Goal: Communication & Community: Answer question/provide support

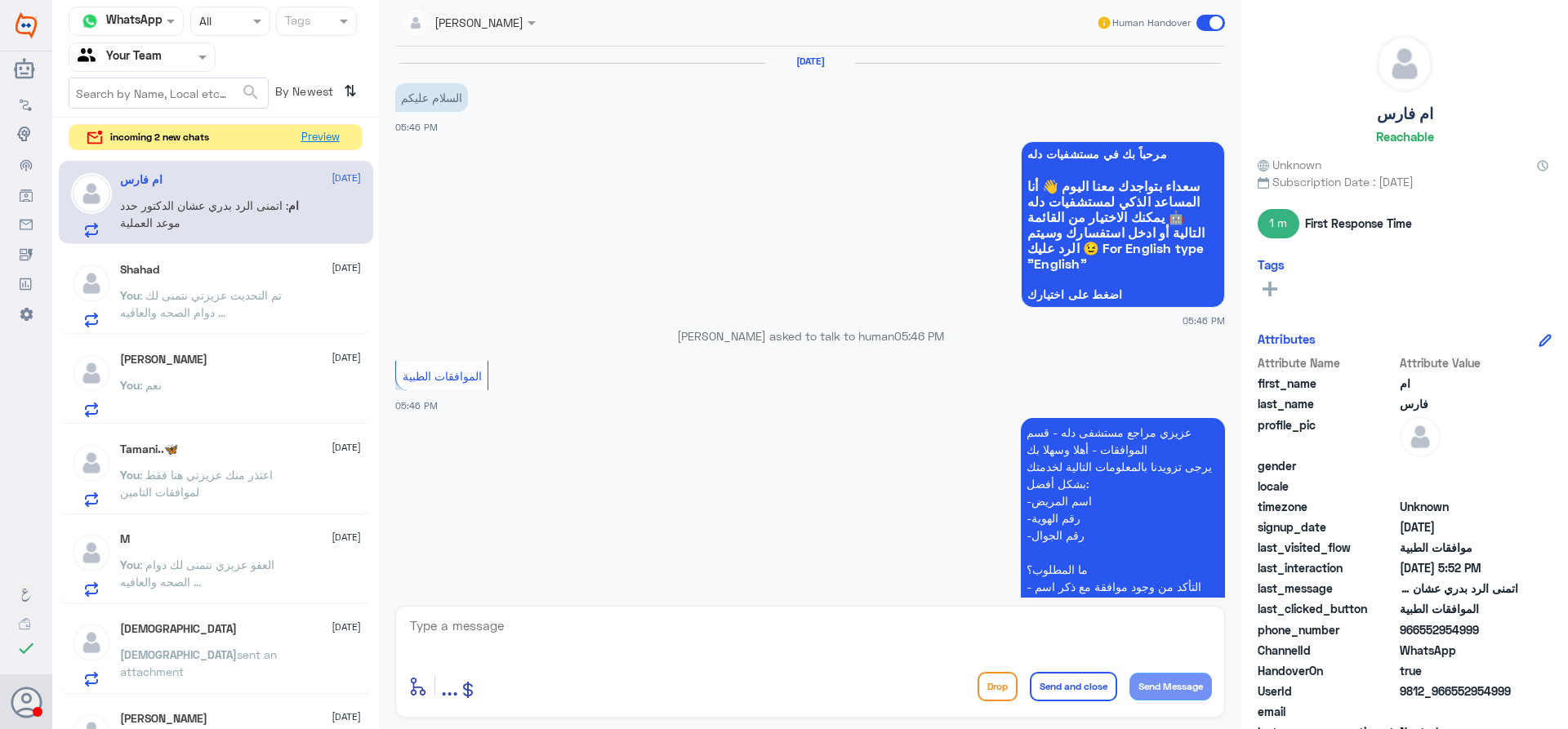
scroll to position [791, 0]
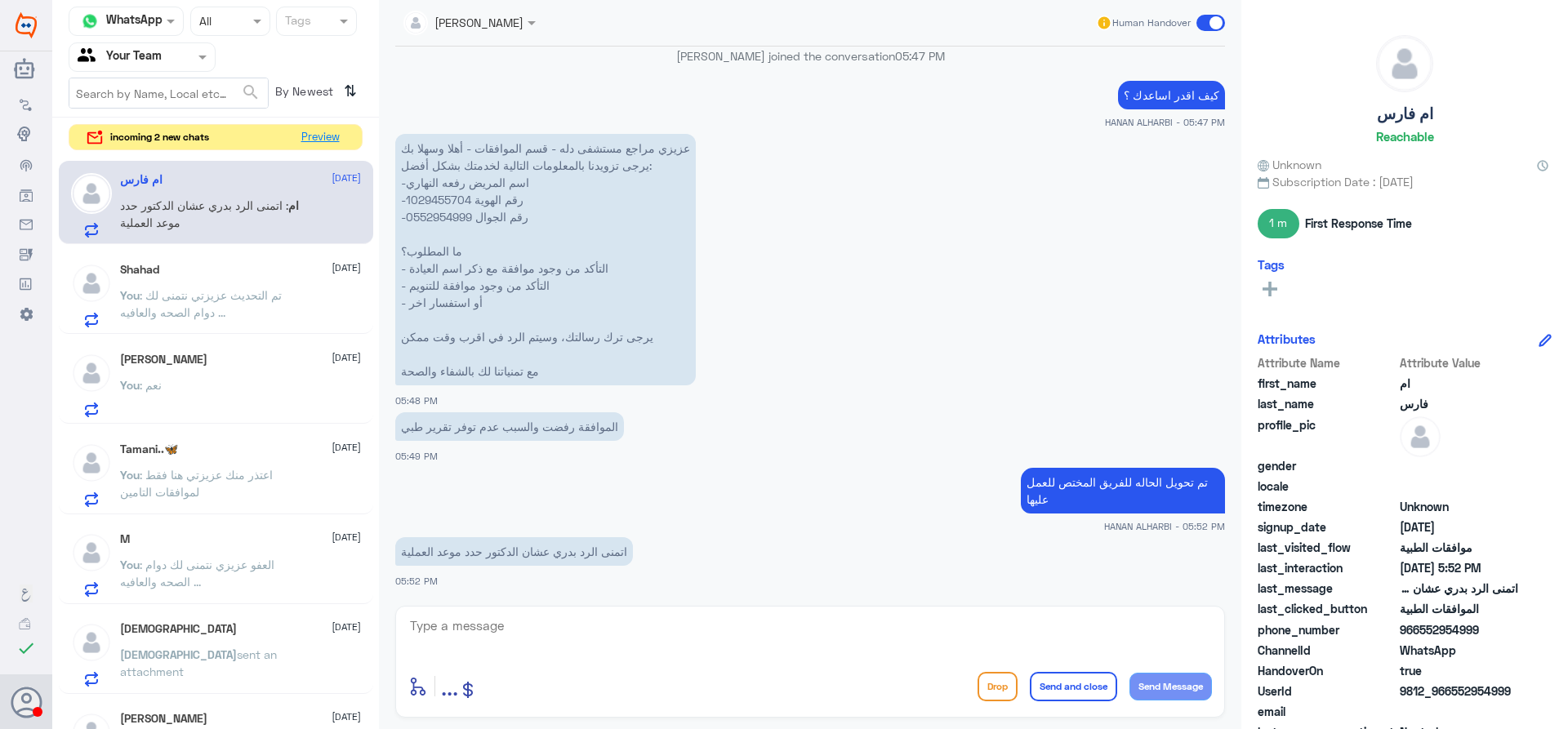
click at [315, 135] on button "Preview" at bounding box center [321, 137] width 51 height 26
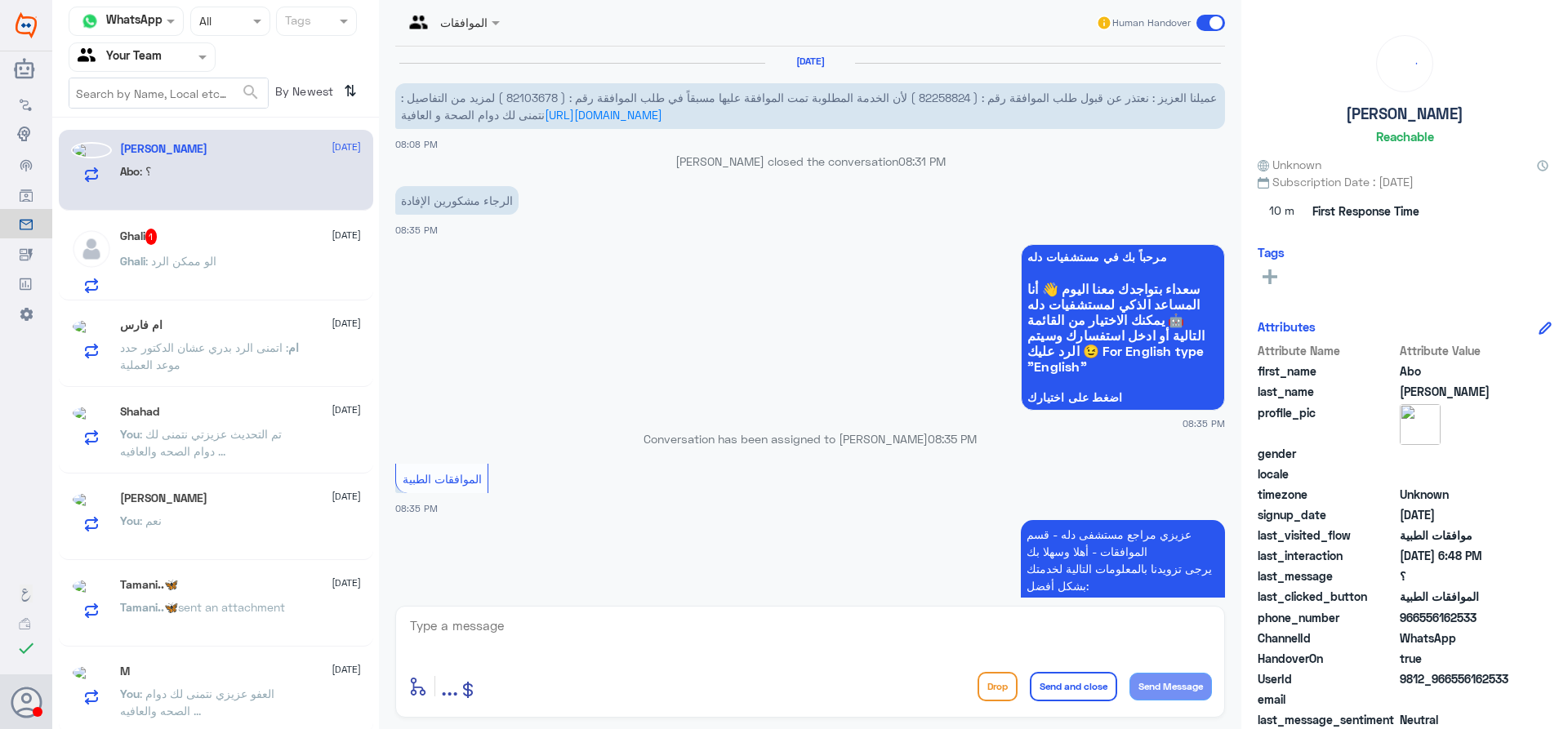
scroll to position [1513, 0]
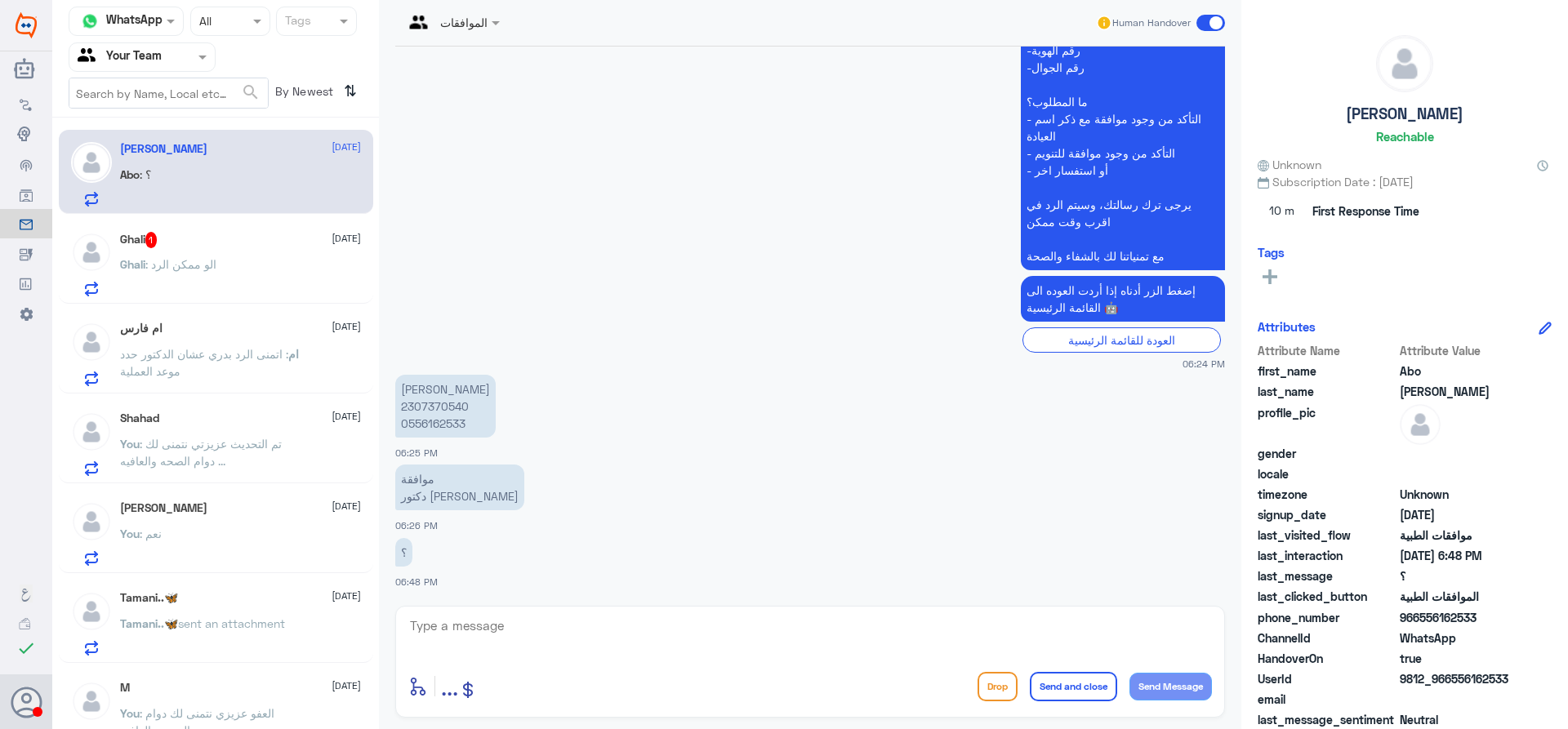
click at [421, 405] on p "تامر محمد صالح 2307370540 0556162533" at bounding box center [445, 406] width 100 height 62
copy p "2307370540"
click at [545, 629] on textarea at bounding box center [810, 634] width 804 height 40
type textarea "h"
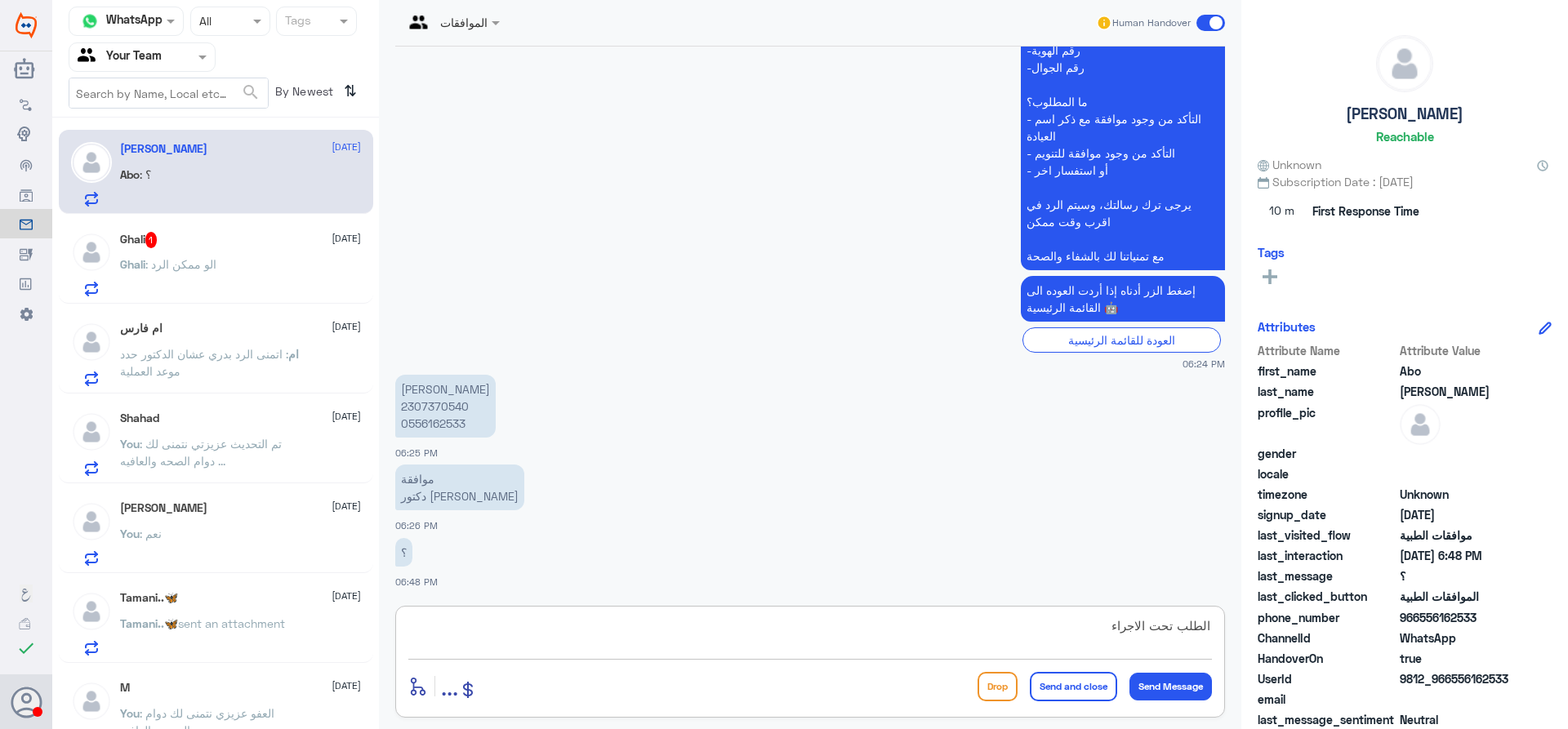
type textarea "الطلب تحت الاجراء"
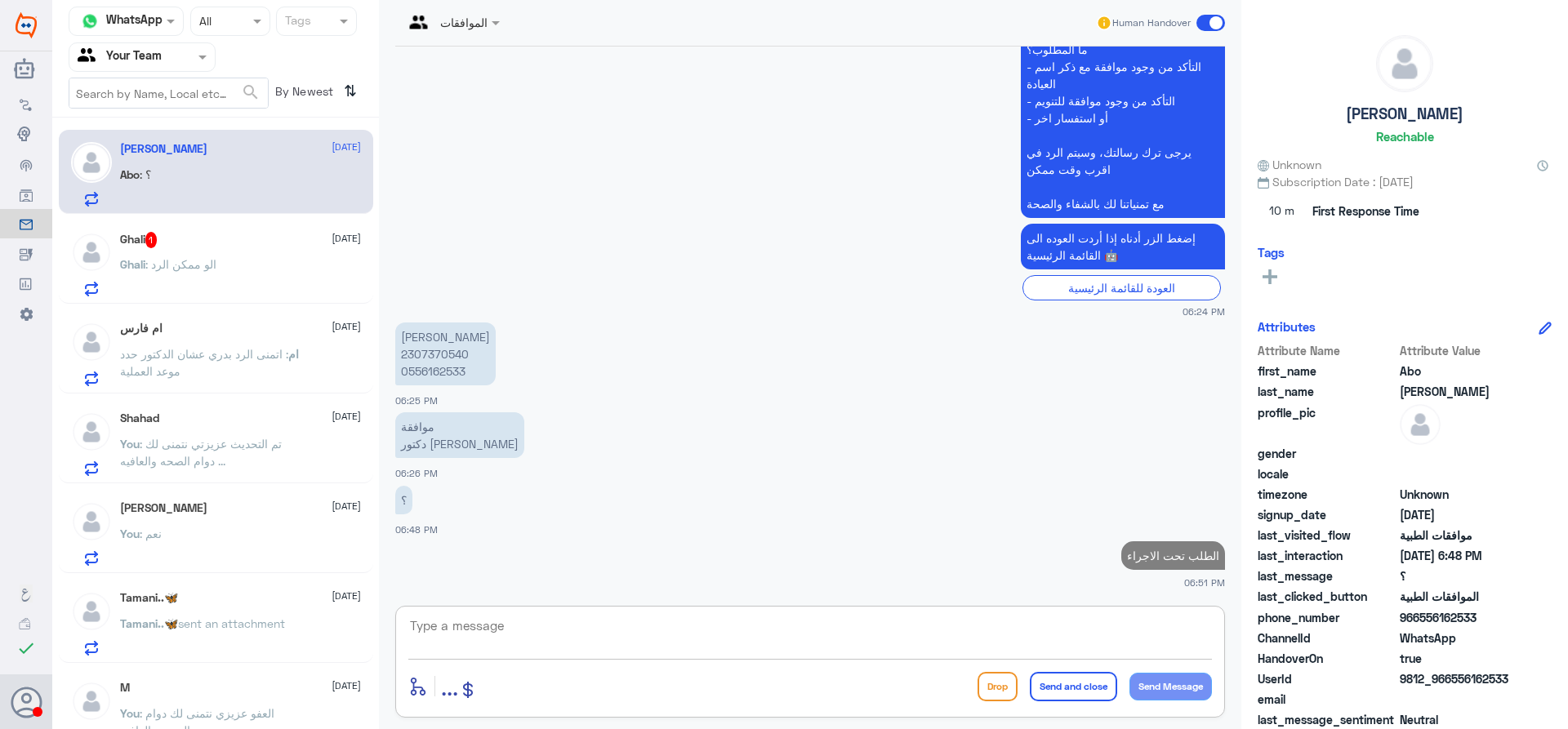
click at [171, 243] on div "Ghali 1 5 October" at bounding box center [240, 239] width 241 height 16
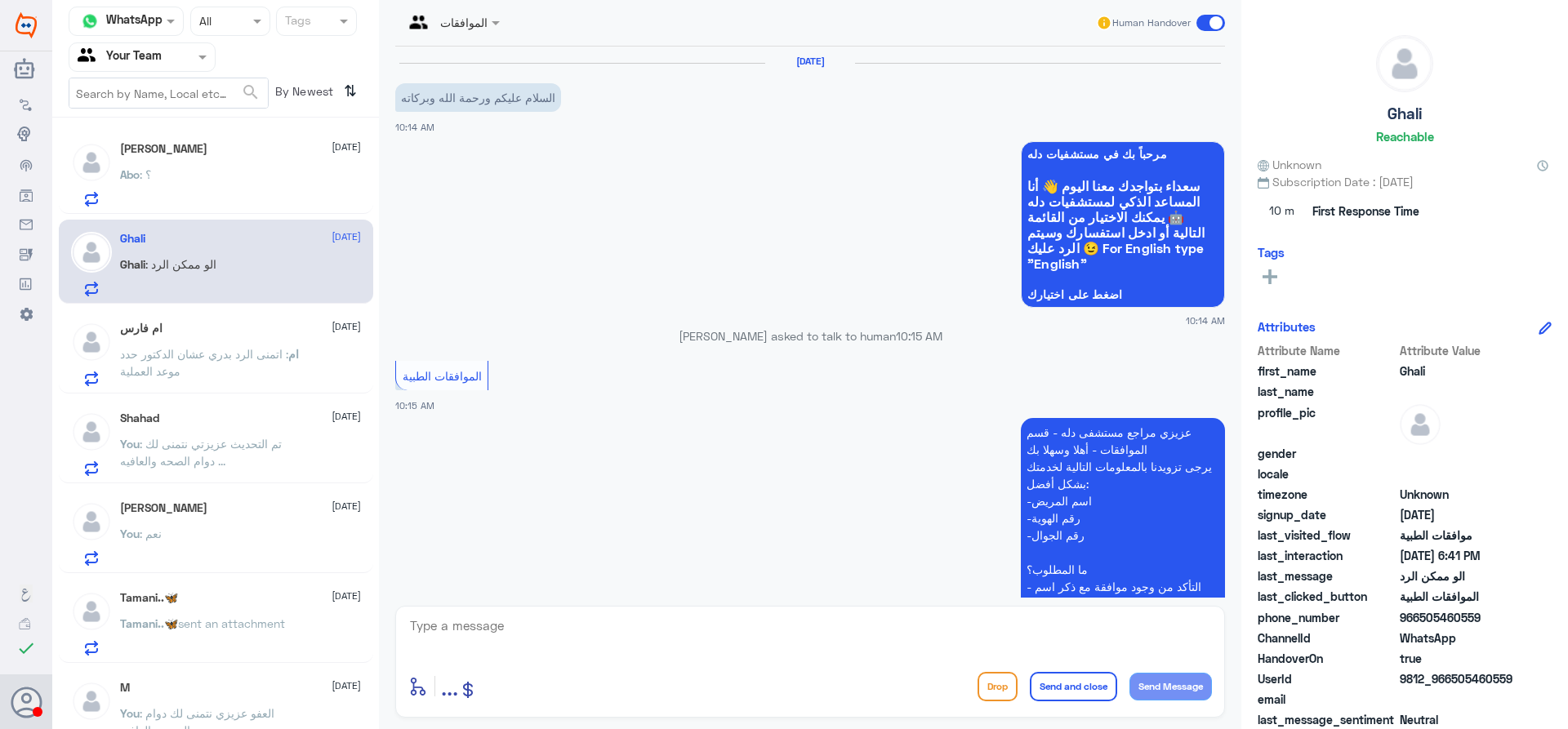
scroll to position [1191, 0]
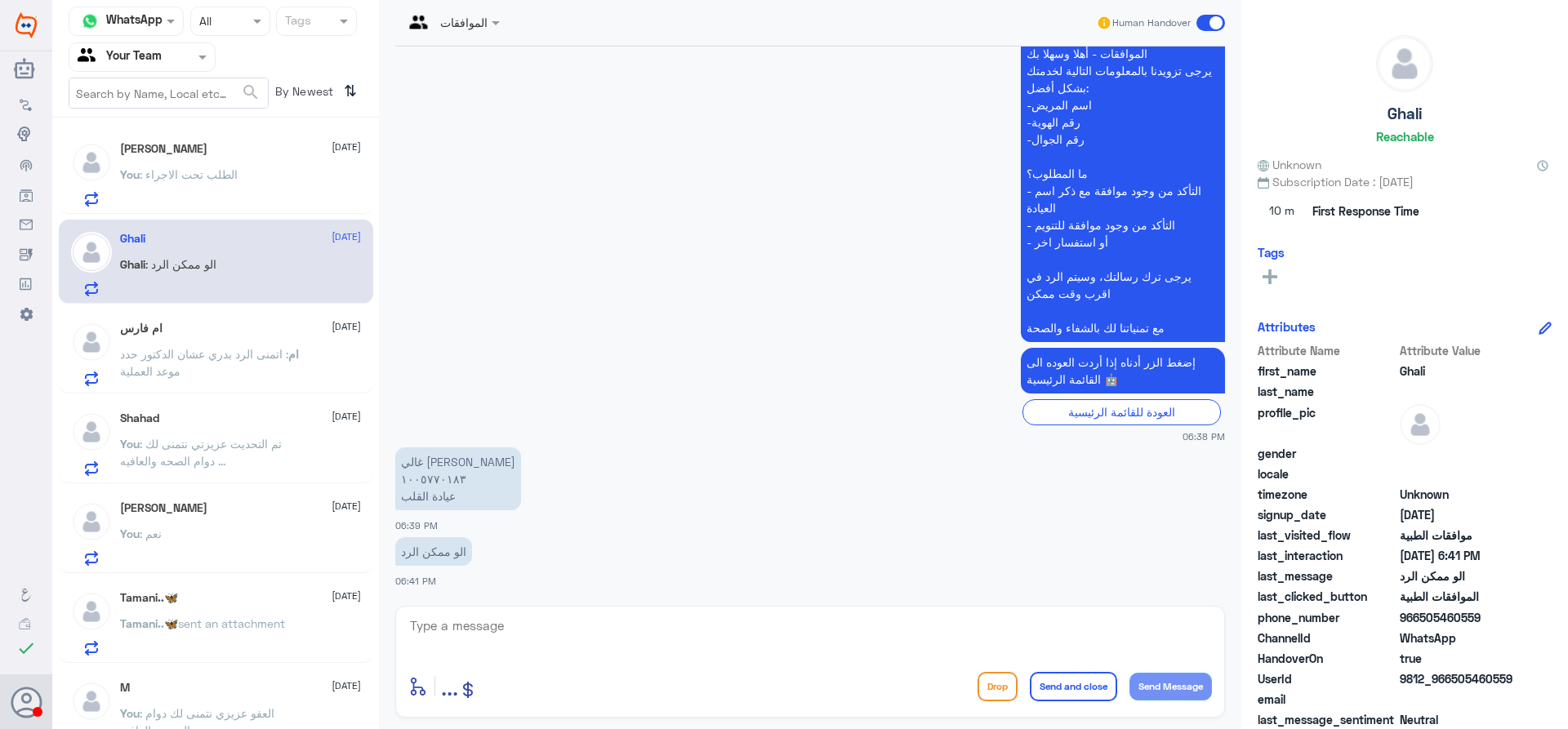
click at [504, 637] on textarea at bounding box center [810, 634] width 804 height 40
type textarea "كيف اقدر اساعدك ؟"
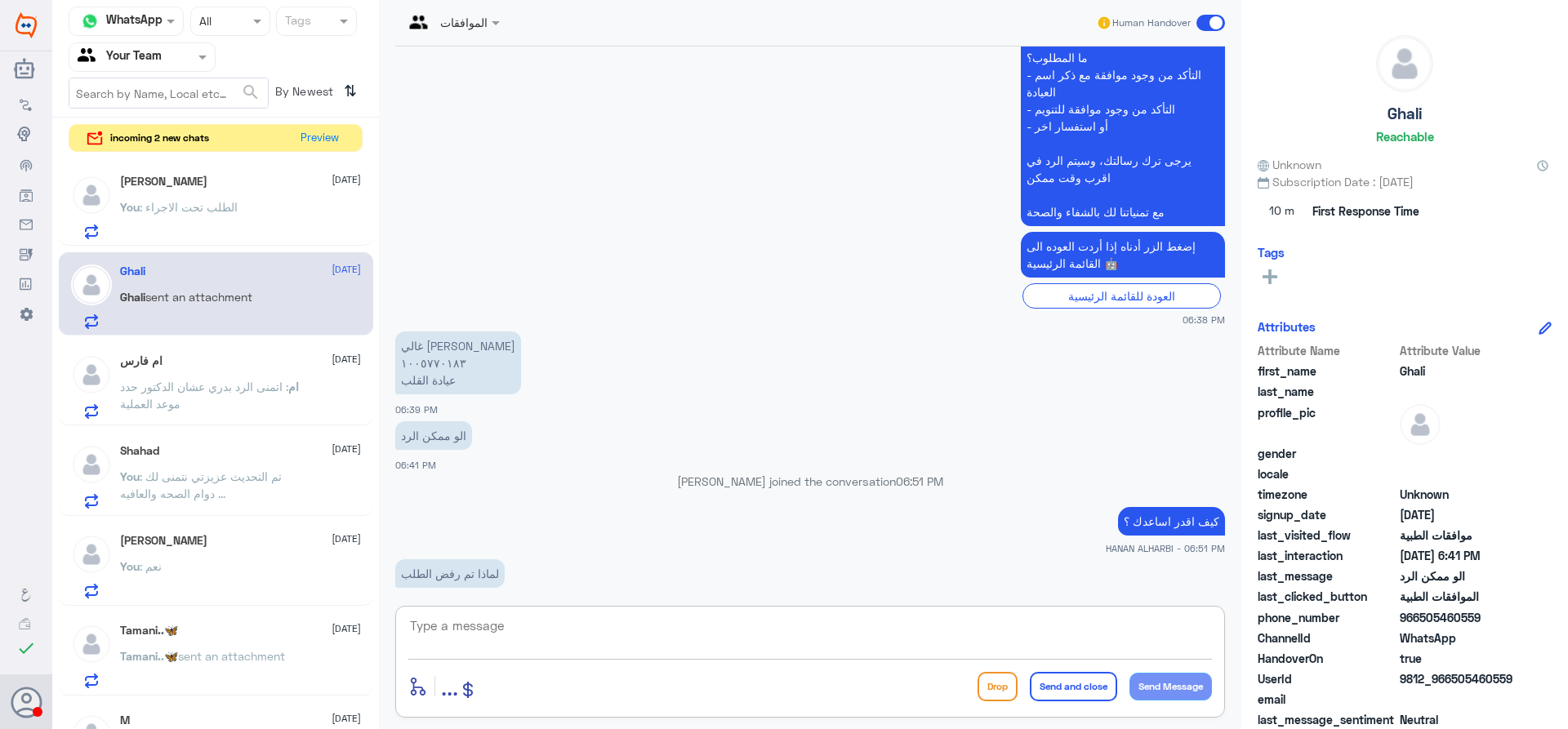
scroll to position [1371, 0]
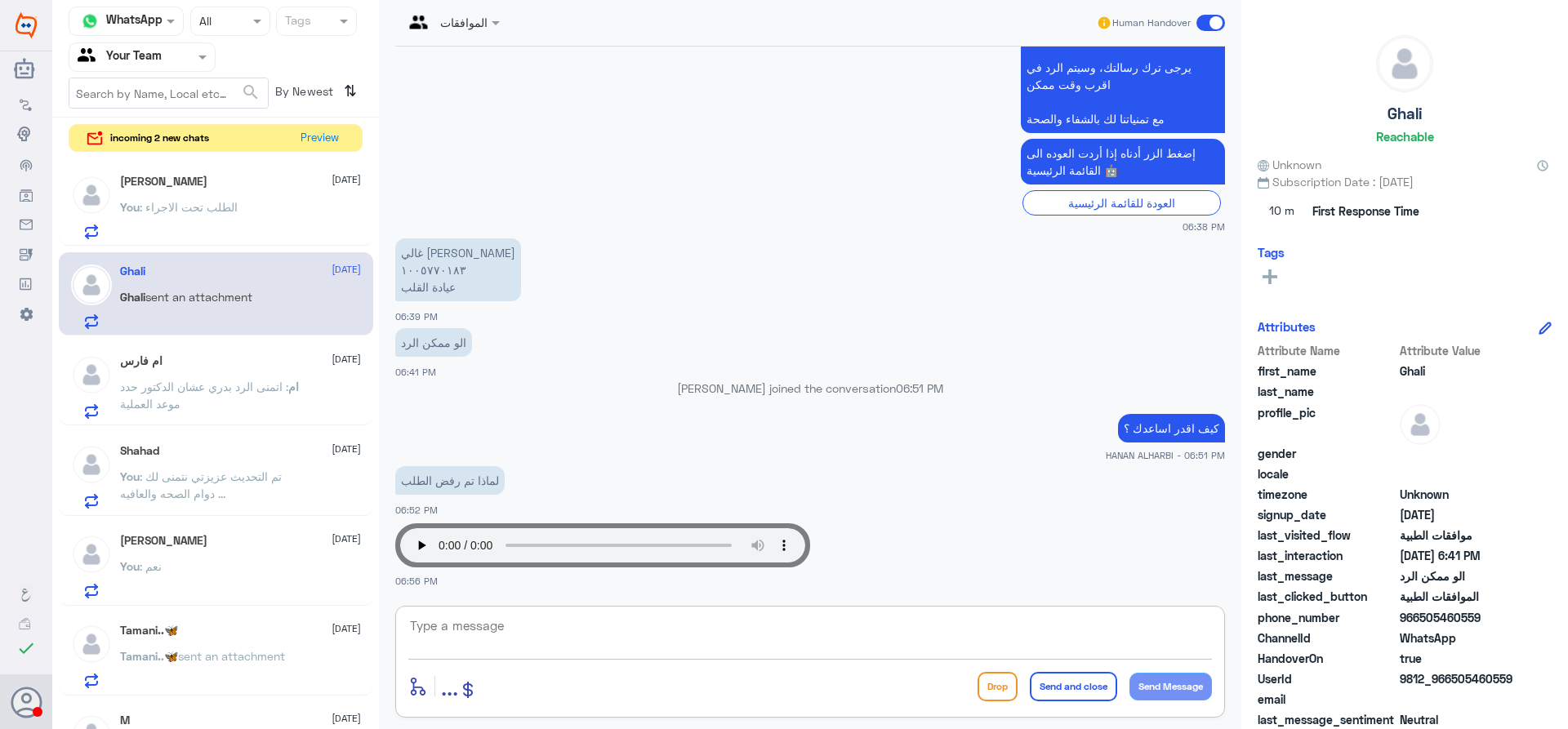
click at [578, 636] on textarea at bounding box center [810, 634] width 804 height 40
click at [578, 636] on textarea "100577183" at bounding box center [810, 634] width 804 height 40
drag, startPoint x: 576, startPoint y: 630, endPoint x: 570, endPoint y: 607, distance: 23.8
click at [573, 619] on textarea "100577183" at bounding box center [810, 634] width 804 height 40
click at [452, 639] on textarea "100577183" at bounding box center [810, 634] width 804 height 40
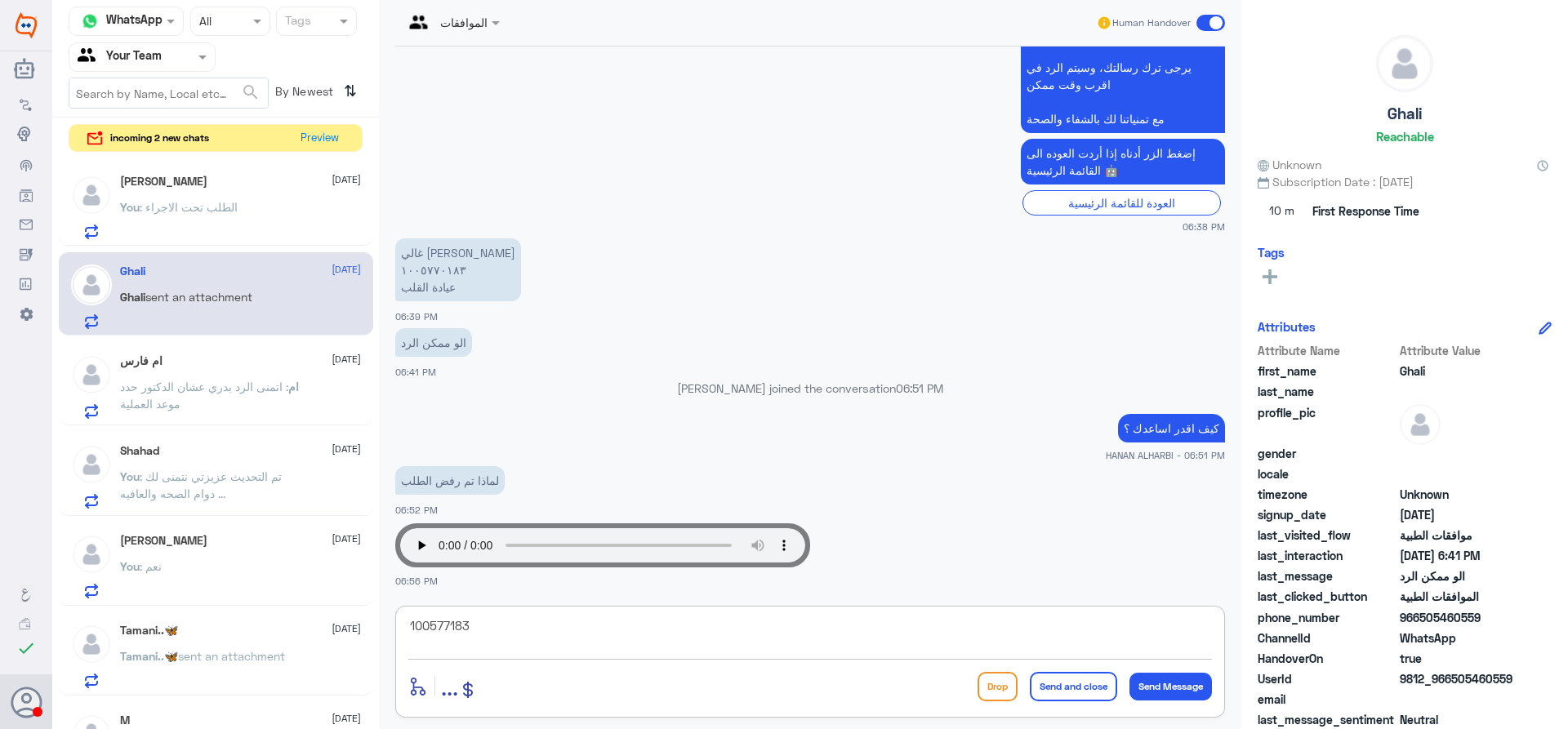
click at [452, 639] on textarea "100577183" at bounding box center [810, 634] width 804 height 40
drag, startPoint x: 452, startPoint y: 639, endPoint x: 458, endPoint y: 633, distance: 8.5
click at [452, 638] on textarea "100577183" at bounding box center [810, 634] width 804 height 40
click at [462, 622] on textarea "1005770183" at bounding box center [810, 634] width 804 height 40
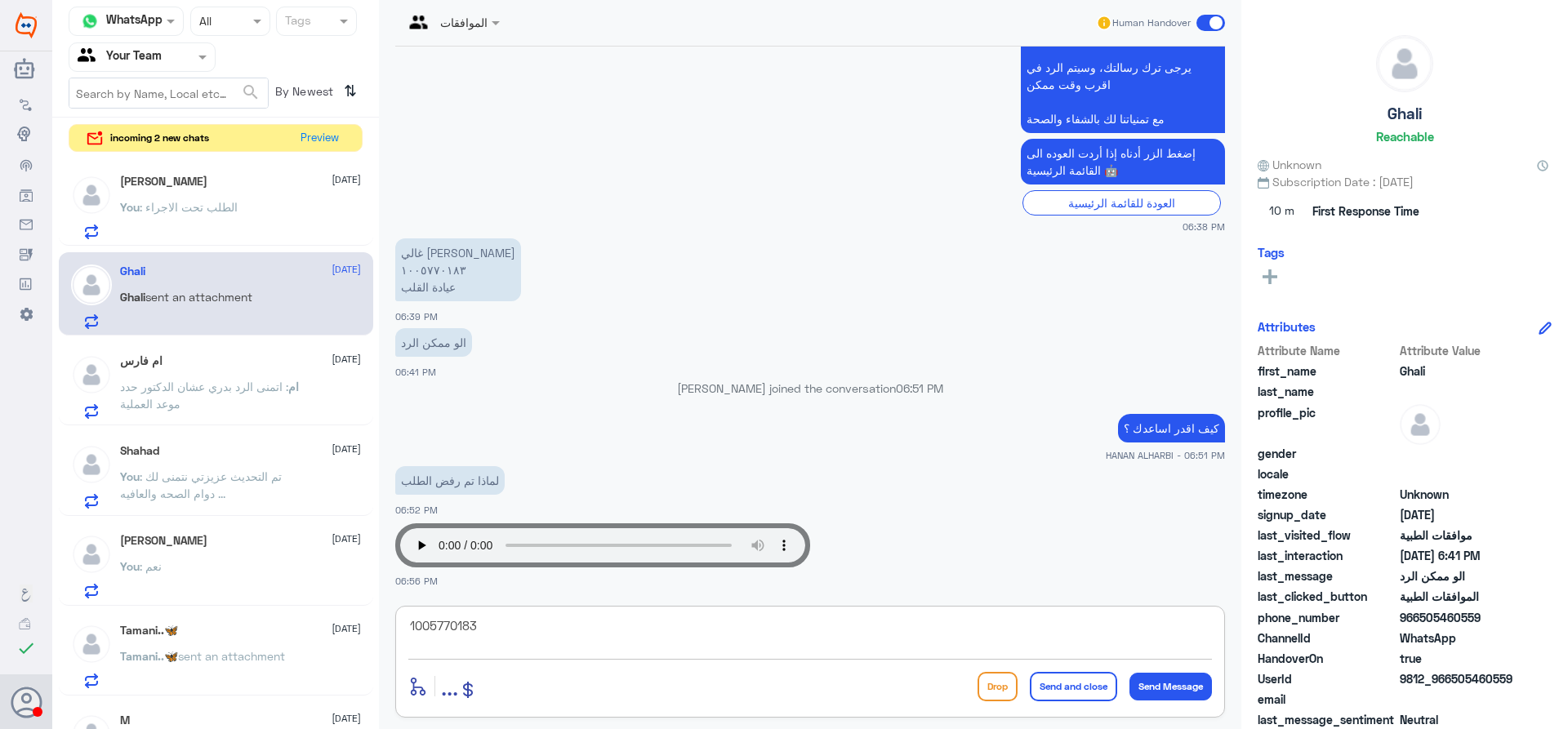
type textarea "1005770183"
type textarea "l"
type textarea "k"
type textarea "تم تحويل الحاله ل طبيب الموافقات للعمل على الحاله بحال تمت الموافقه بتوصلك رسال…"
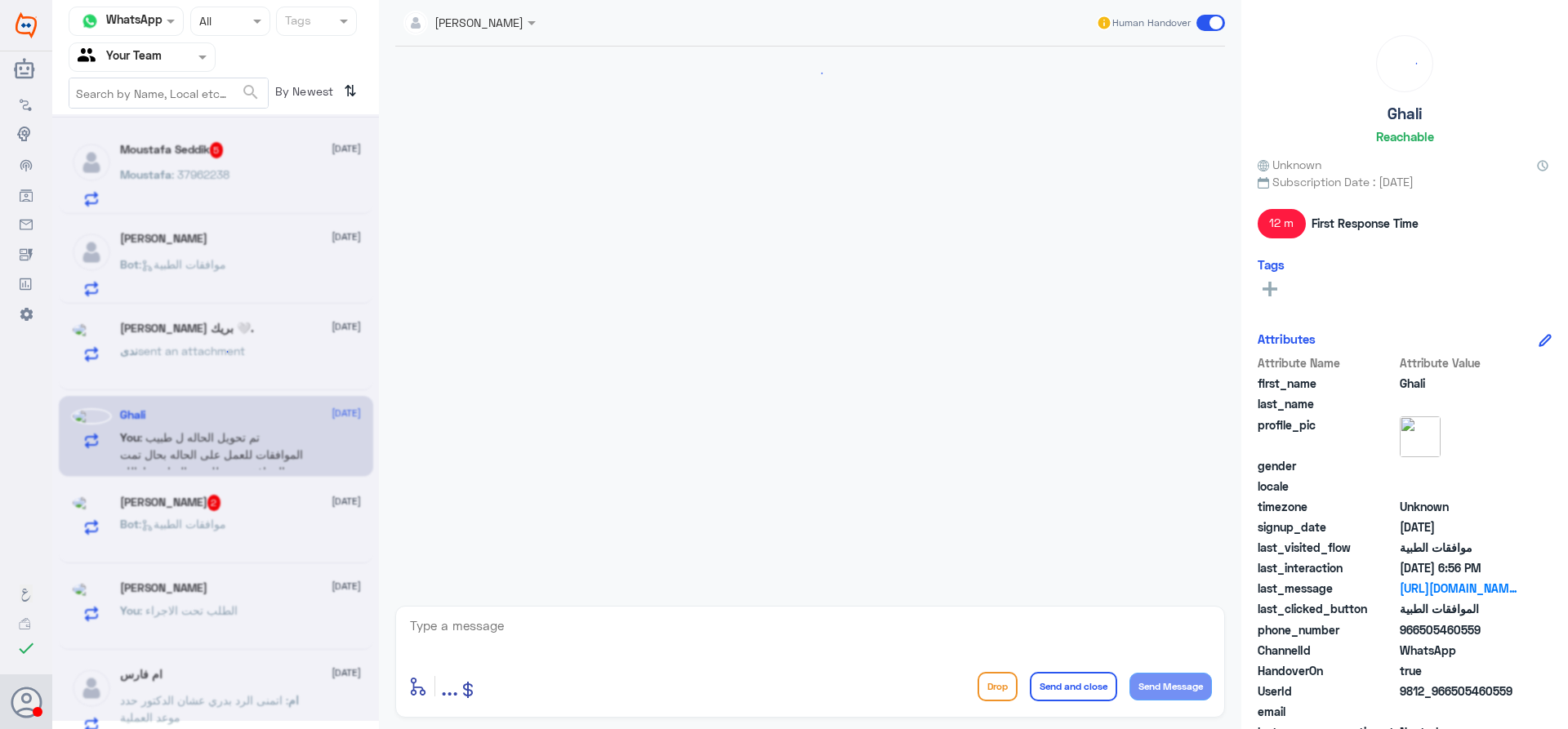
scroll to position [637, 0]
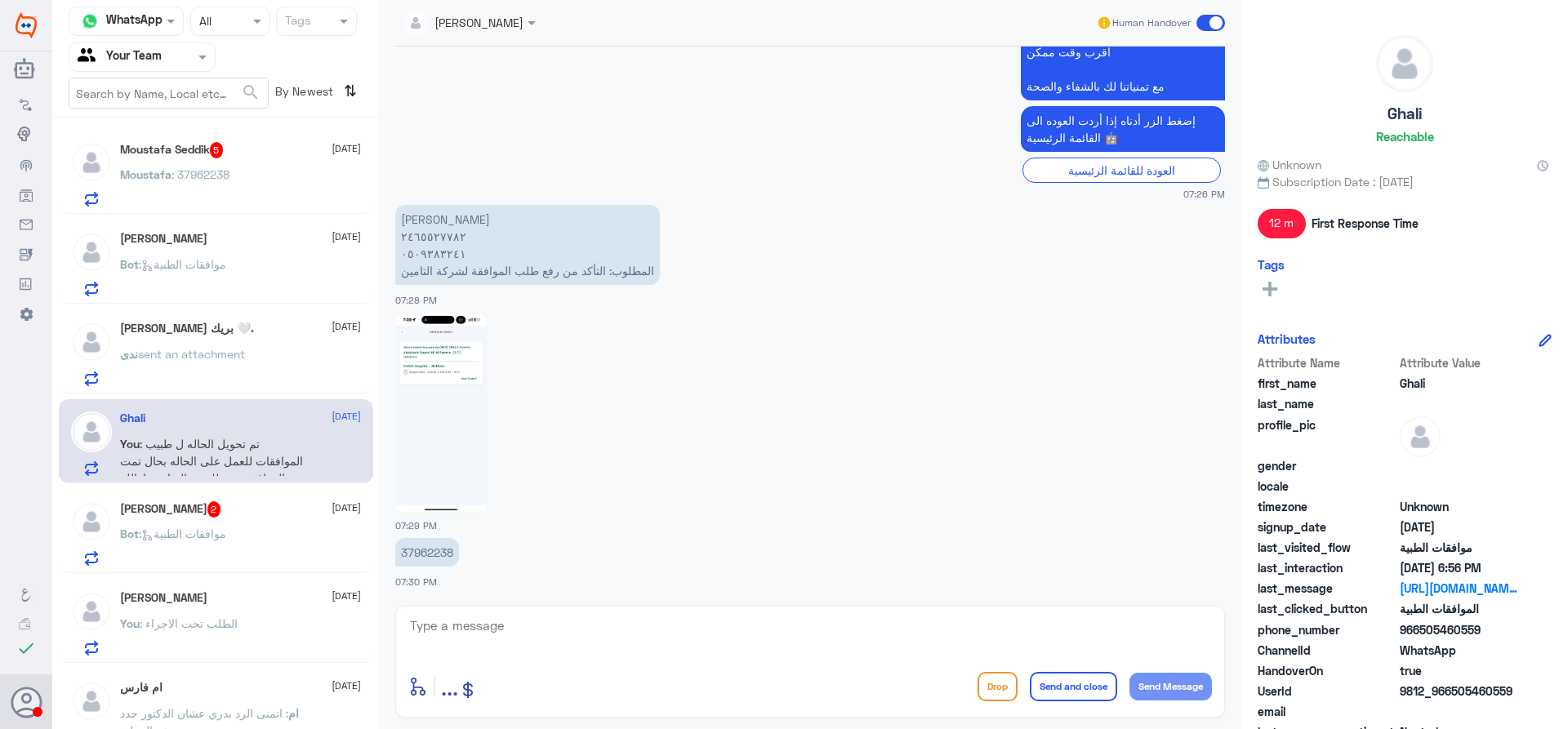
click at [422, 375] on img at bounding box center [441, 413] width 92 height 199
click at [438, 556] on p "37962238" at bounding box center [427, 552] width 63 height 28
copy p "37962238"
click at [514, 624] on textarea at bounding box center [810, 634] width 804 height 40
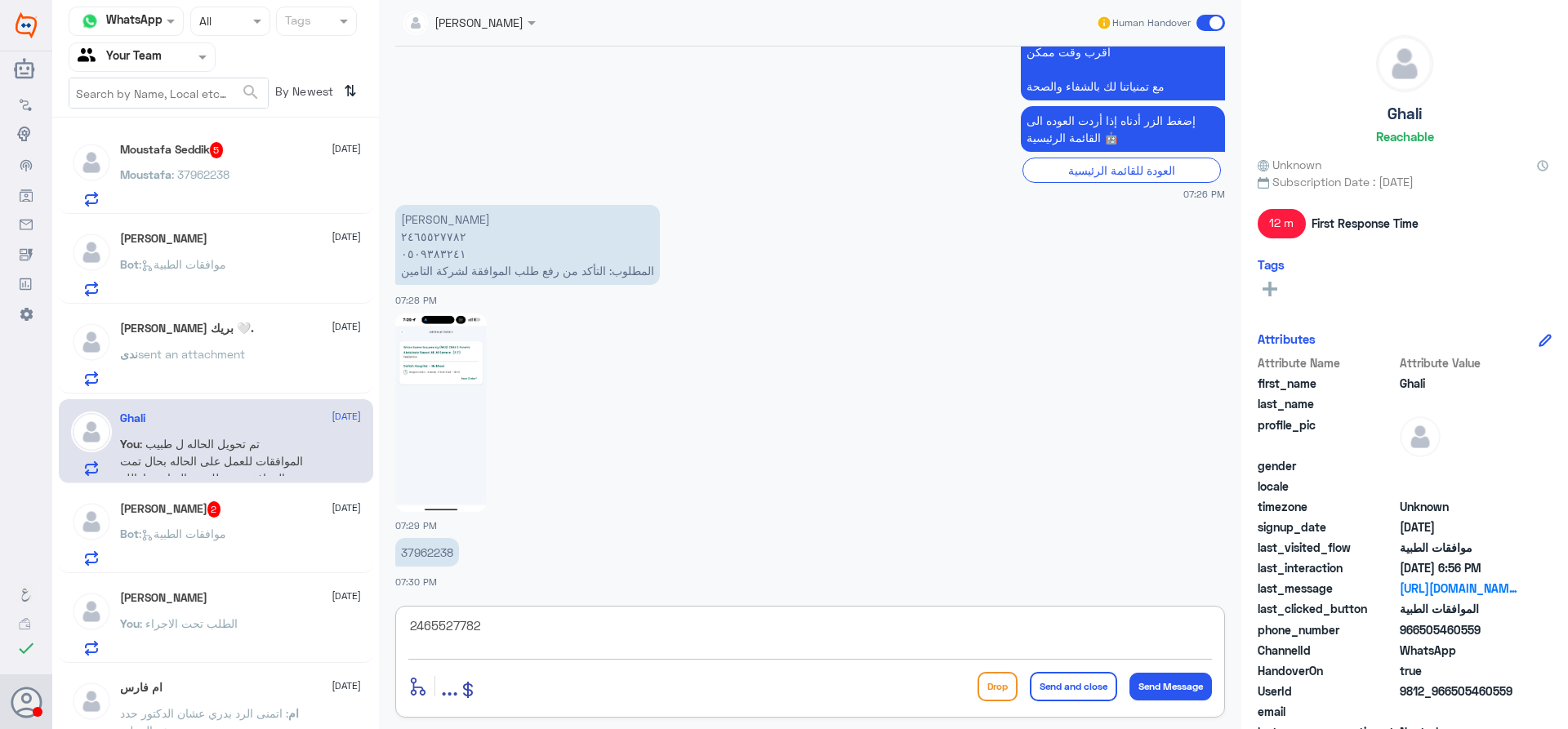
click at [441, 628] on textarea "2465527782" at bounding box center [810, 634] width 804 height 40
click at [440, 628] on textarea "2465527782" at bounding box center [810, 634] width 804 height 40
type textarea "2465527782"
click at [434, 364] on img at bounding box center [441, 413] width 92 height 199
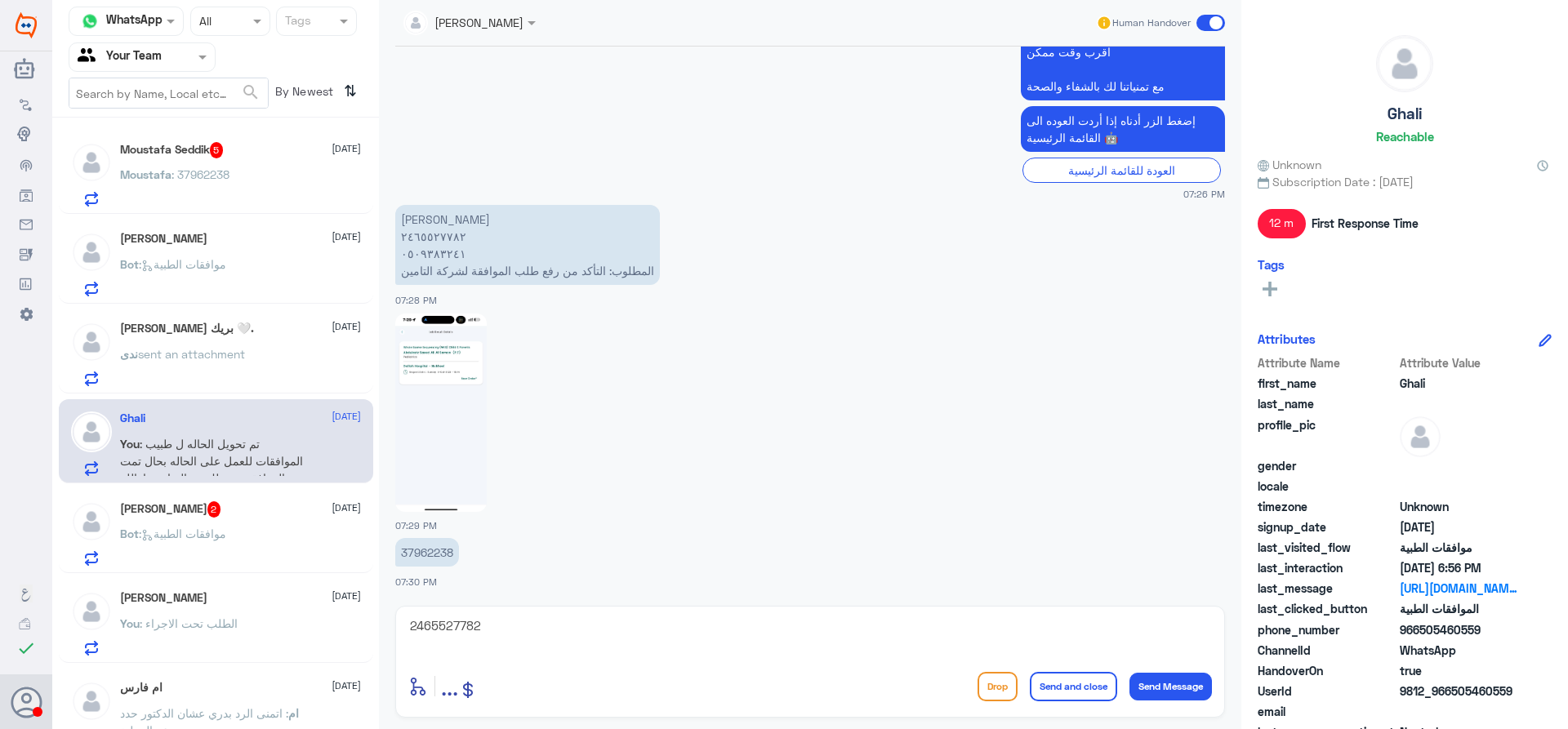
click at [505, 627] on textarea "2465527782" at bounding box center [810, 634] width 804 height 40
click at [517, 624] on textarea at bounding box center [810, 634] width 804 height 40
paste textarea "PIC CLEAR RAPID ARM [MEDICAL_DATA]"
type textarea "PIC CLEAR RAPID ARM [MEDICAL_DATA]"
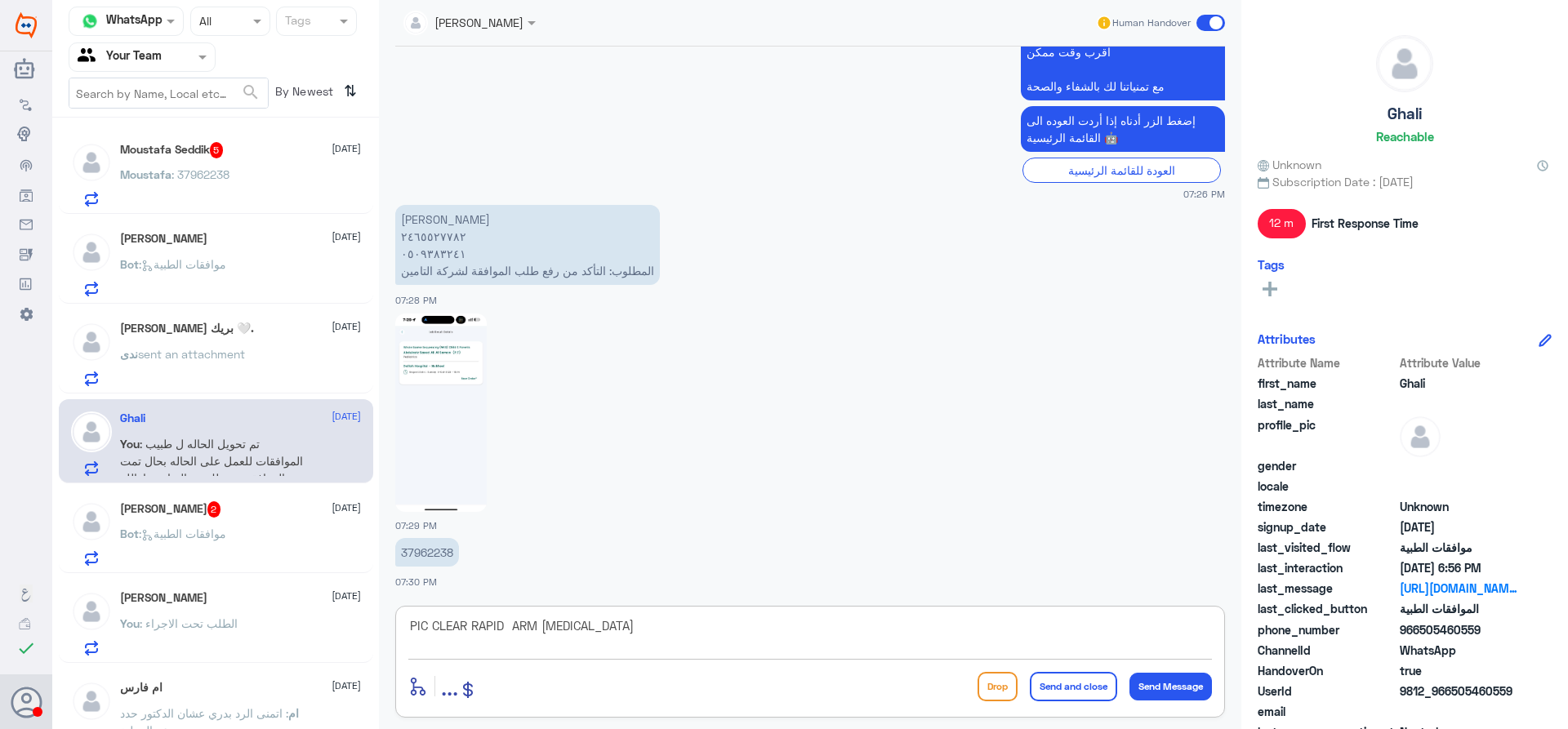
drag, startPoint x: 680, startPoint y: 623, endPoint x: 184, endPoint y: 609, distance: 496.2
click at [182, 609] on div "Channel WhatsApp Status × All Tags Agent Filter Your Team search By Newest ⇅ [P…" at bounding box center [810, 367] width 1516 height 734
click at [445, 632] on textarea "2465527782" at bounding box center [810, 634] width 804 height 40
click at [447, 630] on textarea "2465527782" at bounding box center [810, 634] width 804 height 40
click at [556, 641] on textarea "2465527782" at bounding box center [810, 634] width 804 height 40
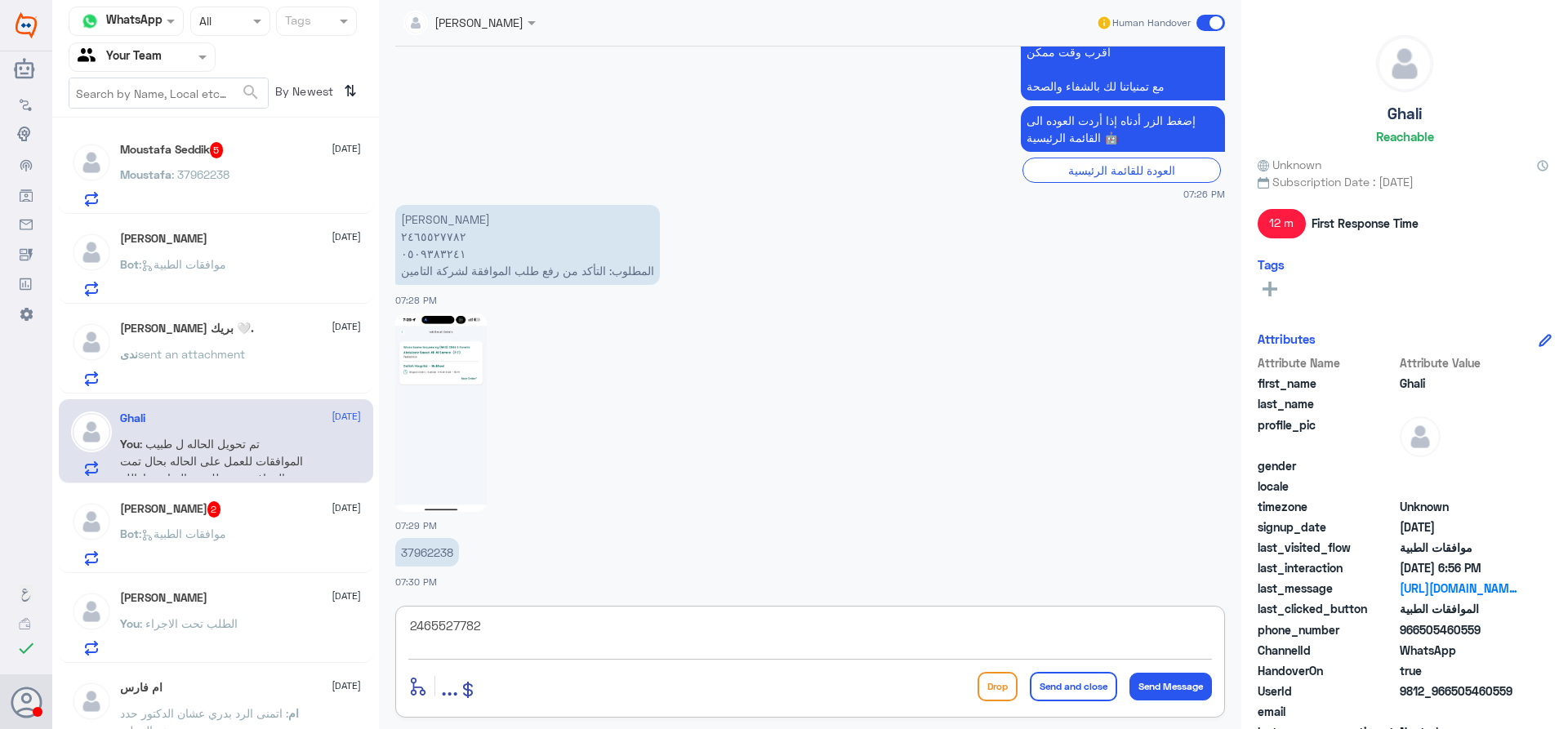
paste textarea "L5508"
drag, startPoint x: 482, startPoint y: 625, endPoint x: 332, endPoint y: 616, distance: 150.3
click at [332, 616] on div "Channel WhatsApp Status × All Tags Agent Filter Your Team search By Newest ⇅ [P…" at bounding box center [810, 367] width 1516 height 734
click at [486, 627] on textarea "2465527782 L5508" at bounding box center [810, 634] width 804 height 40
drag, startPoint x: 530, startPoint y: 626, endPoint x: 485, endPoint y: 629, distance: 45.1
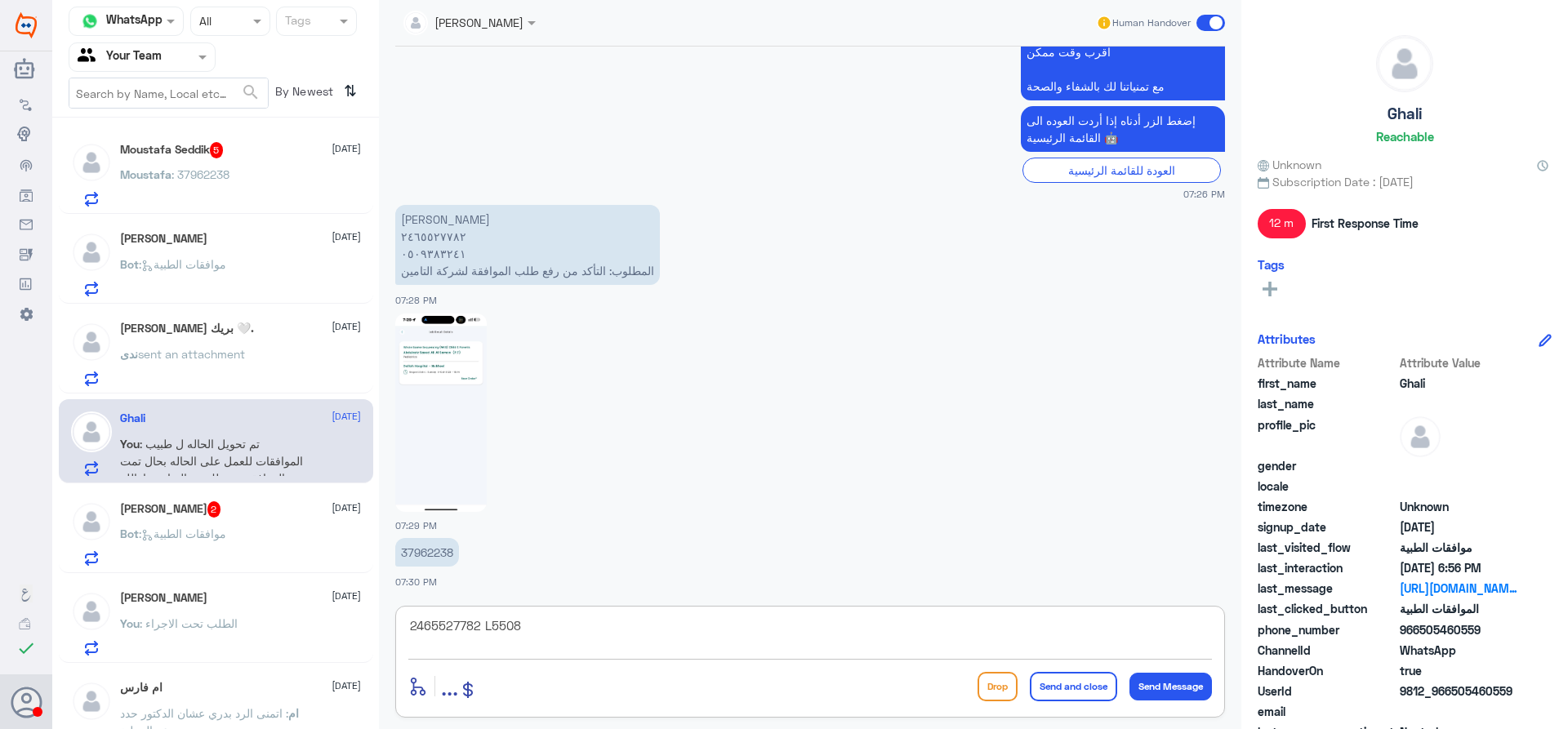
click at [485, 629] on textarea "2465527782 L5508" at bounding box center [810, 634] width 804 height 40
type textarea "2"
type textarea "h"
type textarea "اعتذر منك غير مغطى"
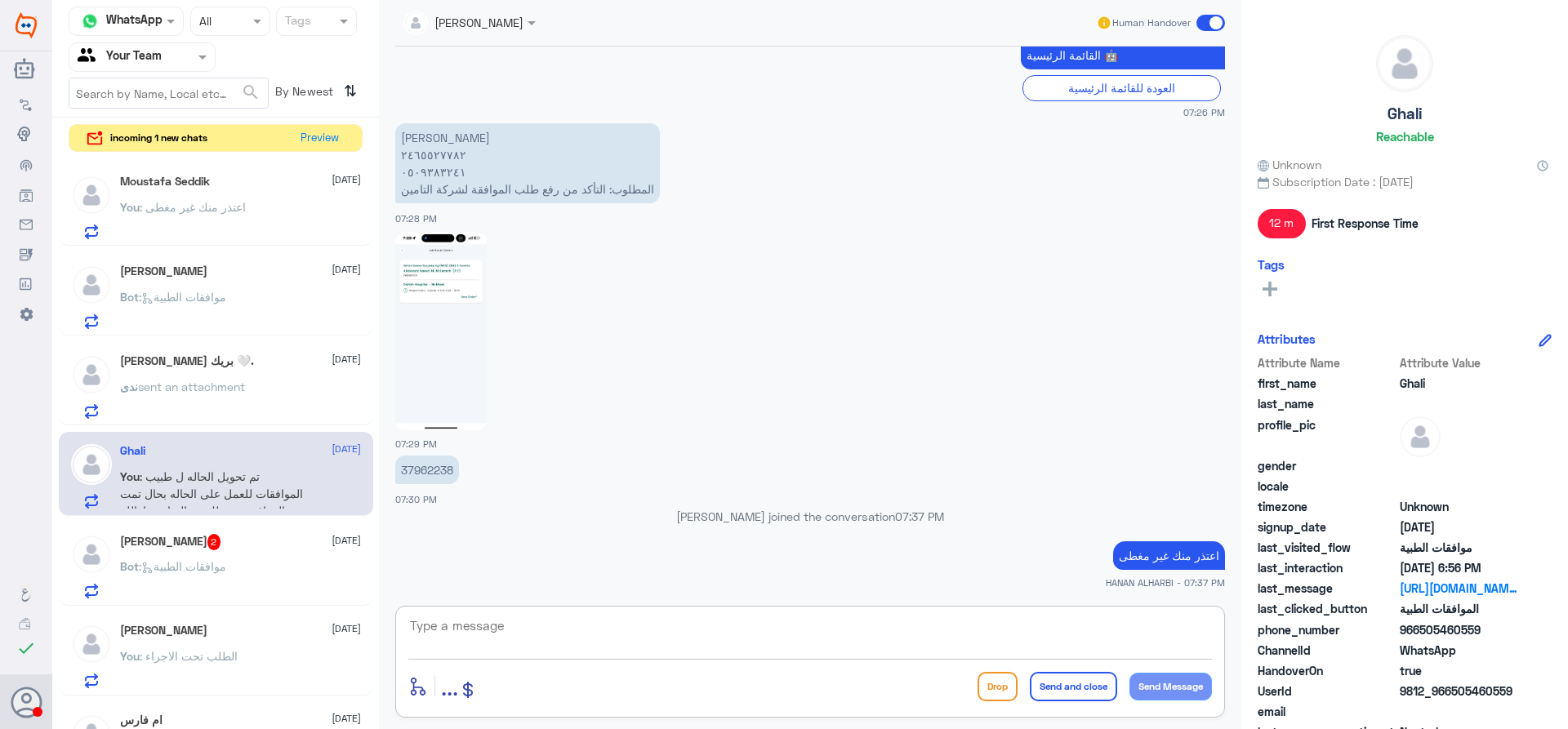
click at [151, 551] on div "[PERSON_NAME] 2 [DATE] Bot : موافقات الطبية" at bounding box center [240, 566] width 241 height 64
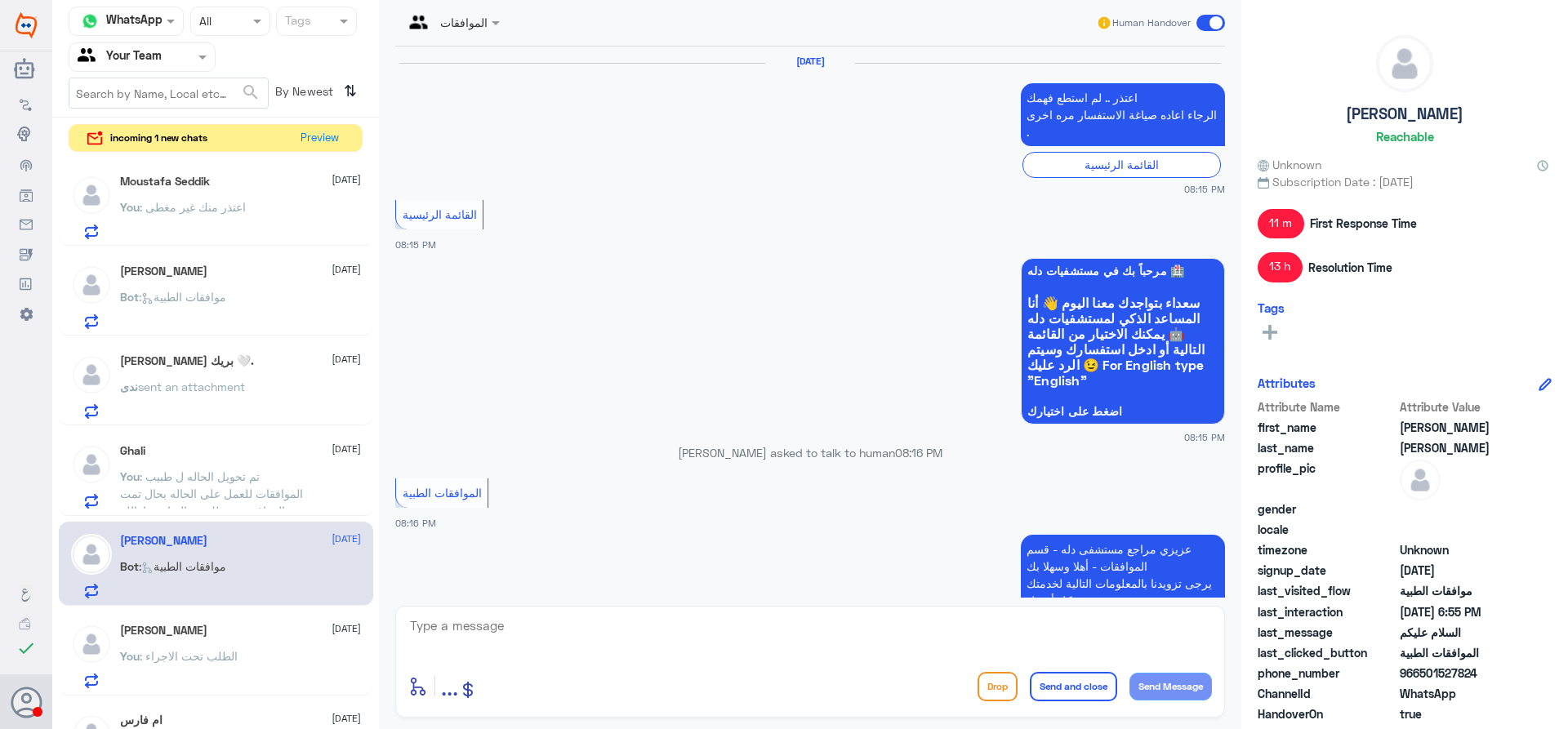
scroll to position [1565, 0]
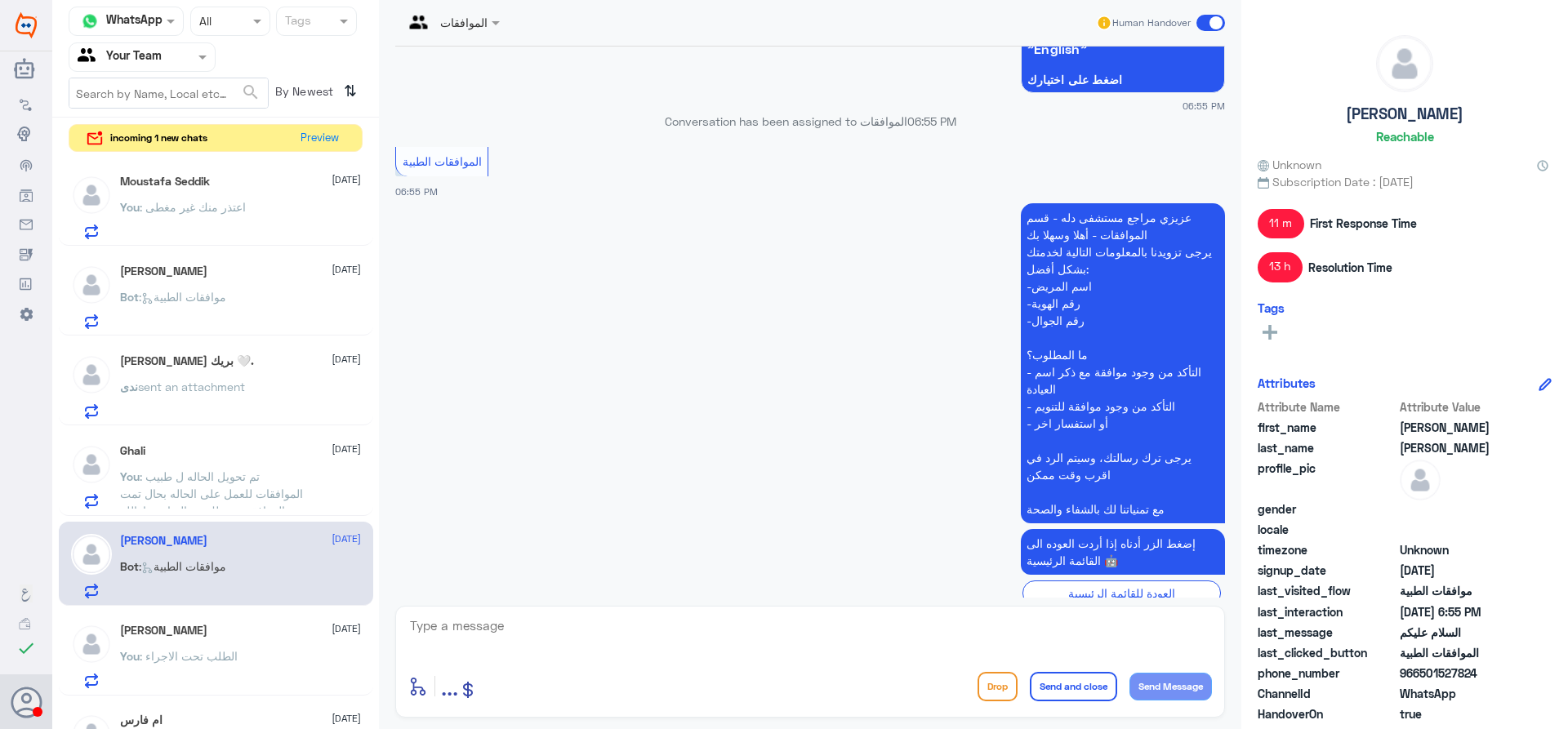
click at [501, 625] on textarea at bounding box center [810, 634] width 804 height 40
type textarea "كيف اقدر اساعدك ؟"
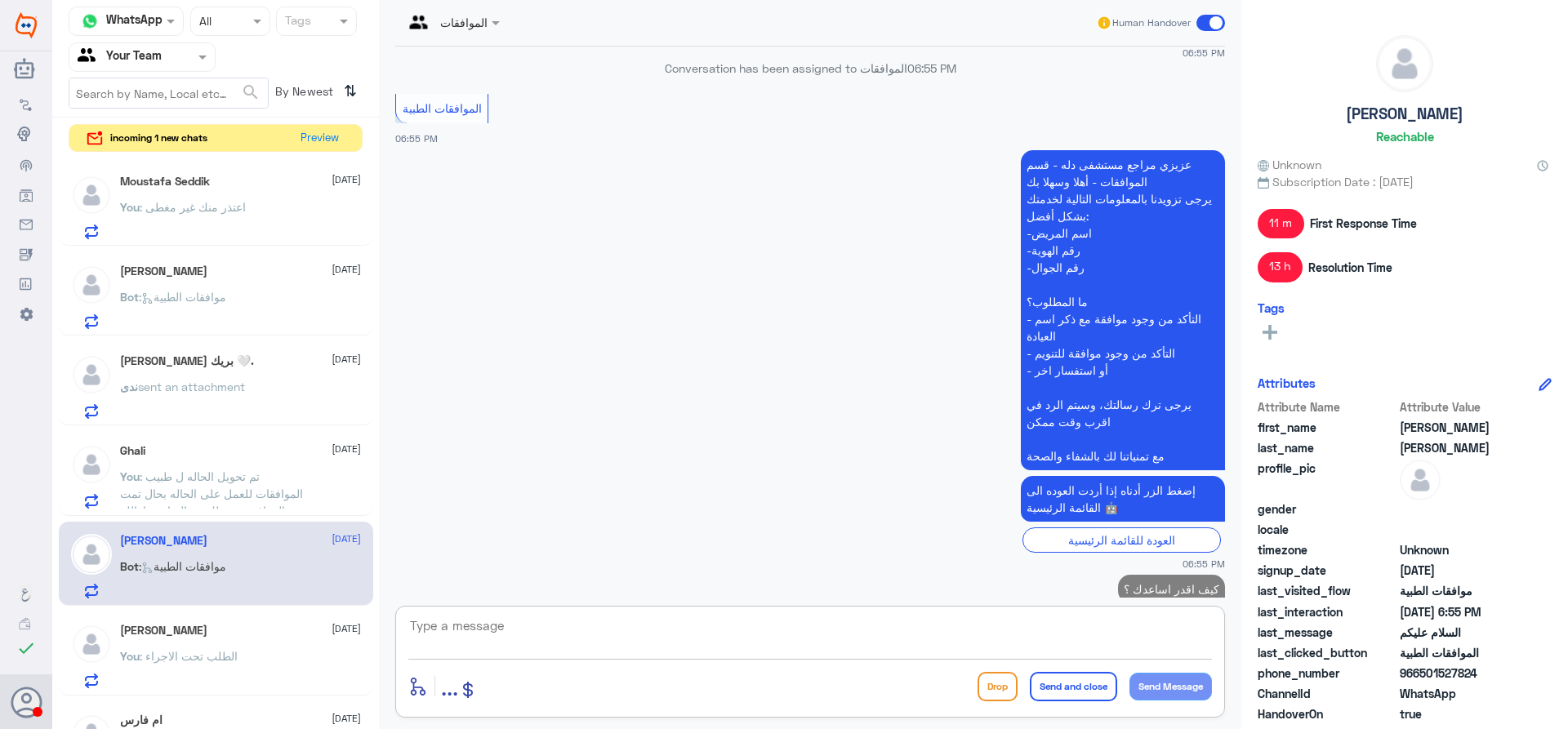
click at [231, 398] on p "ندى sent an attachment" at bounding box center [183, 398] width 125 height 41
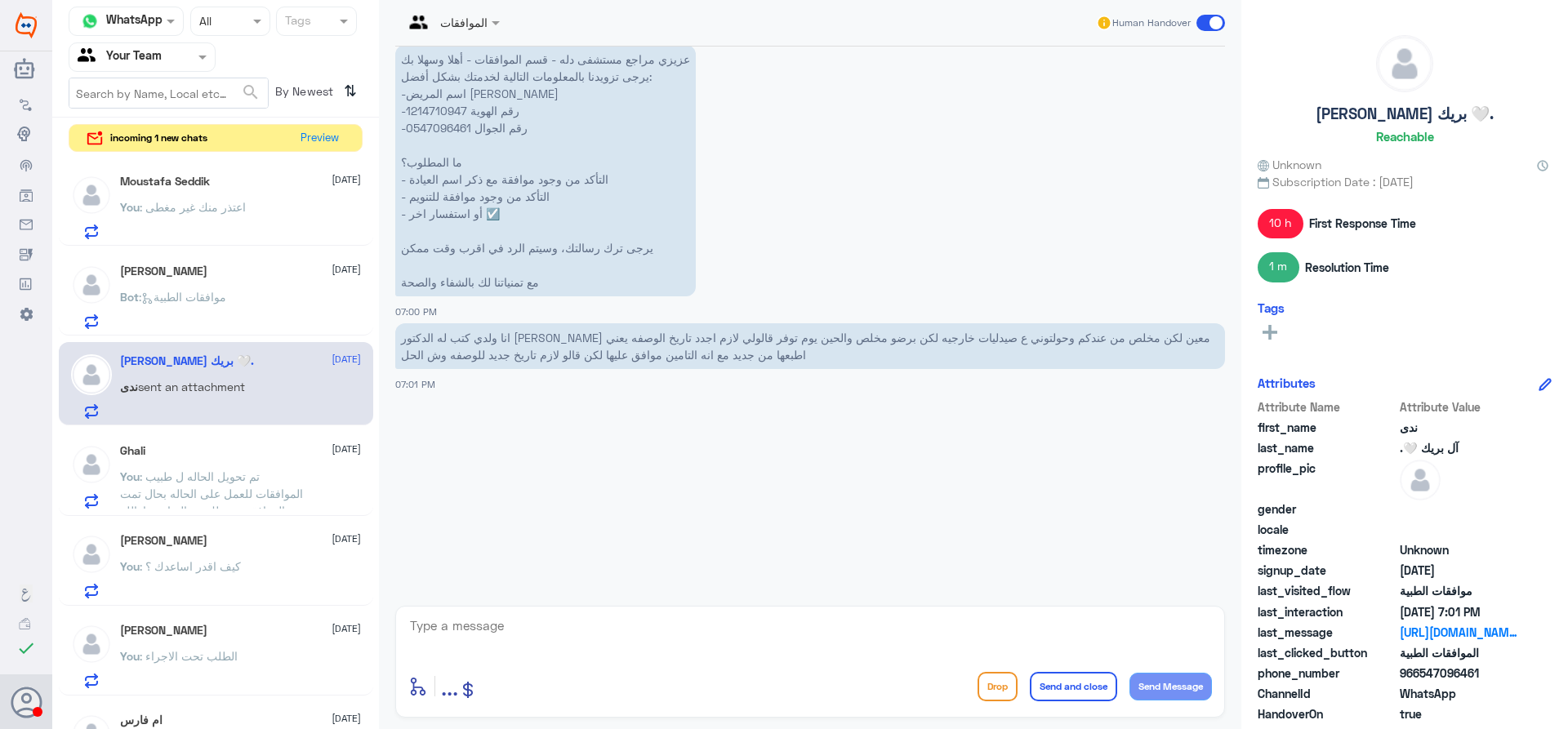
scroll to position [1624, 0]
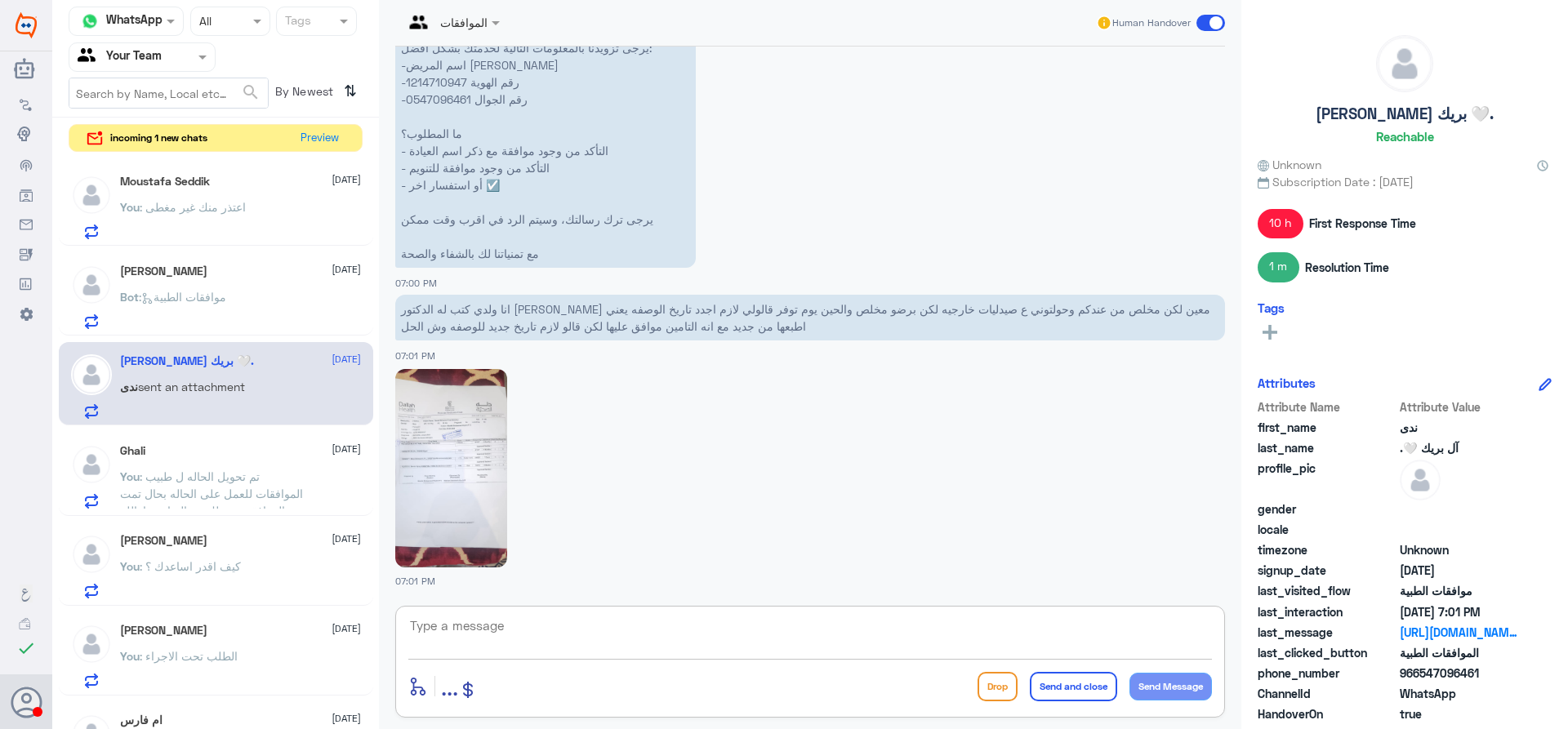
click at [513, 631] on textarea at bounding box center [810, 634] width 804 height 40
type textarea "يرجى التحقق من الصيدليه عزيزتي او الرجوع ل طبيبك ل كتابه وصفه جديده"
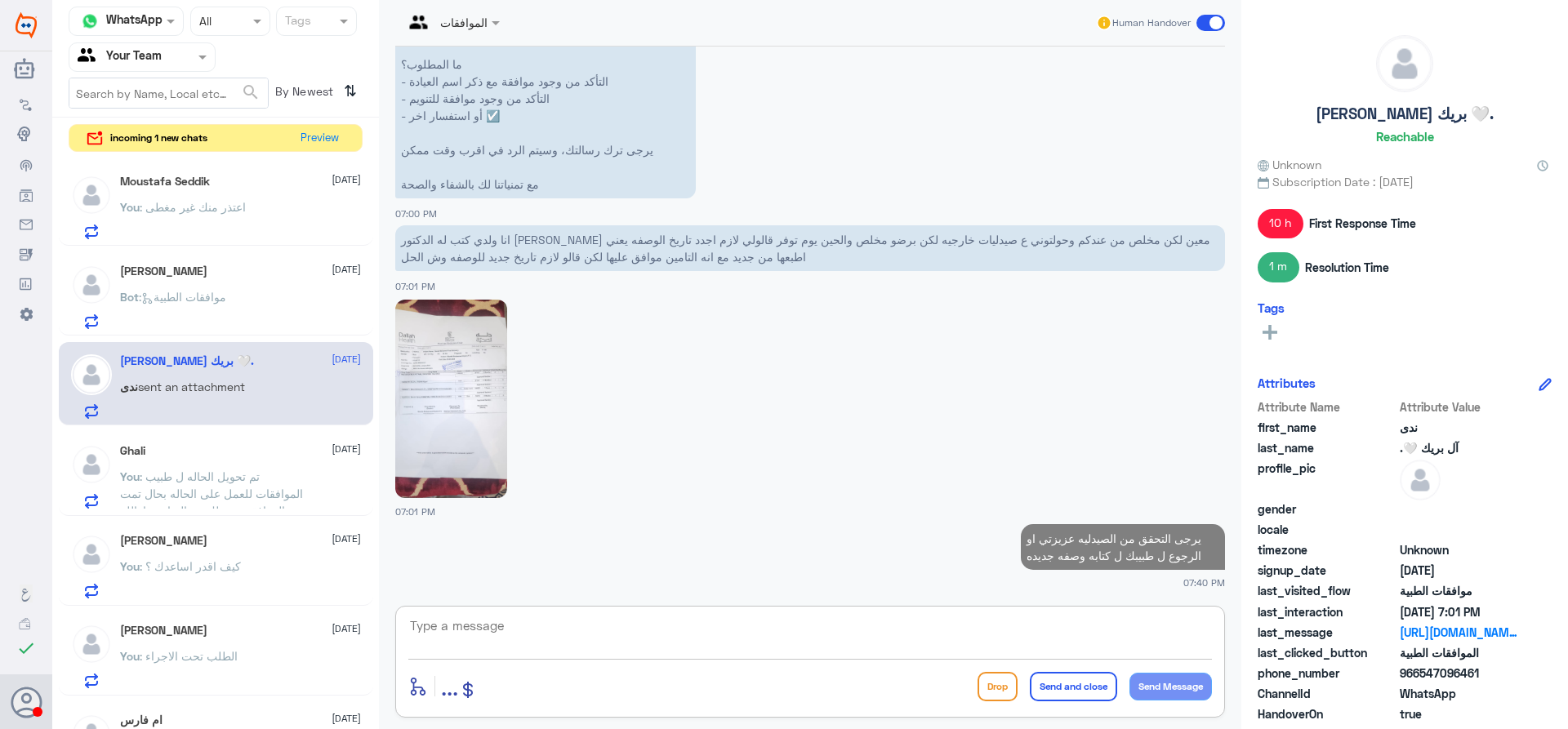
click at [446, 404] on img at bounding box center [451, 399] width 112 height 199
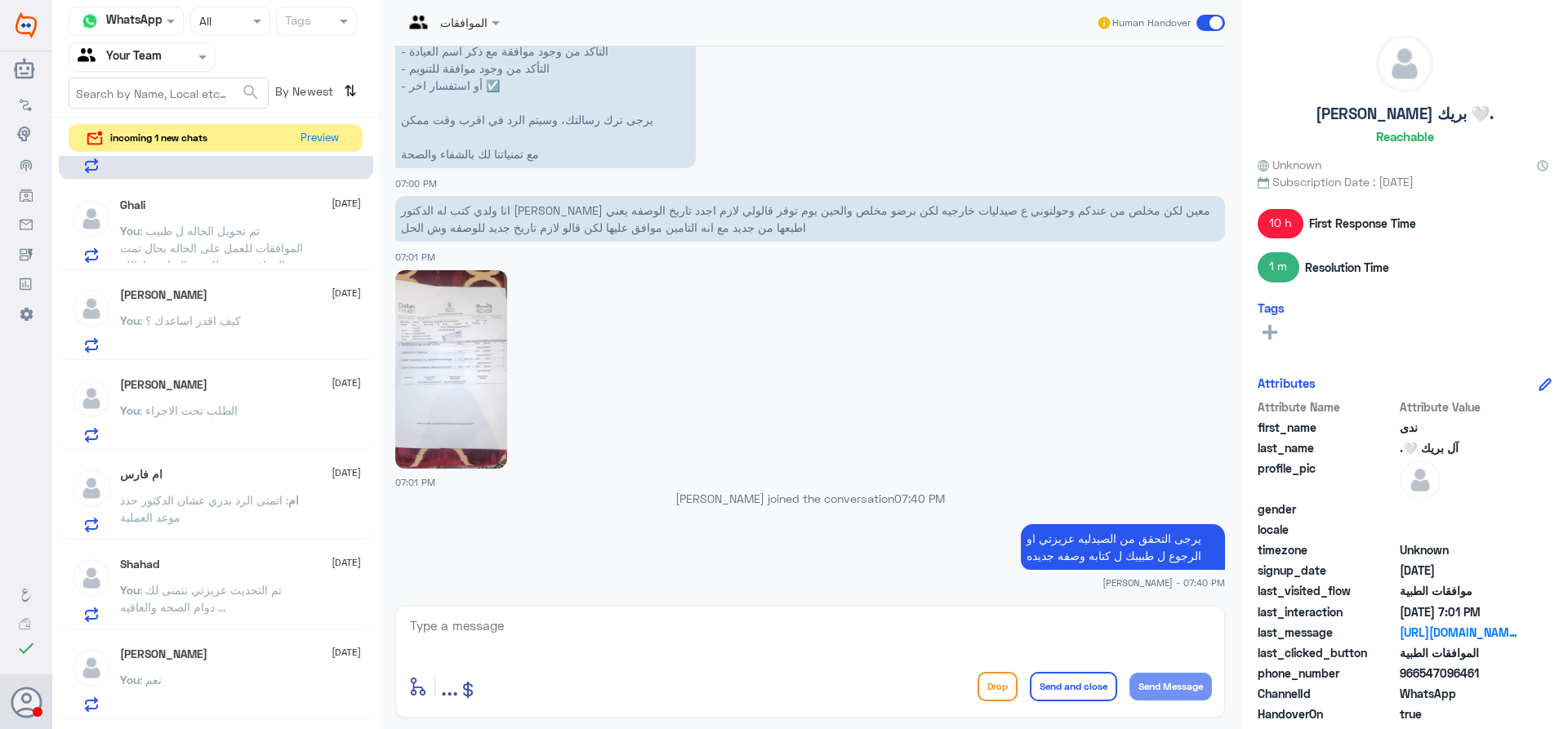
scroll to position [245, 0]
click at [322, 140] on button "Preview" at bounding box center [321, 137] width 51 height 26
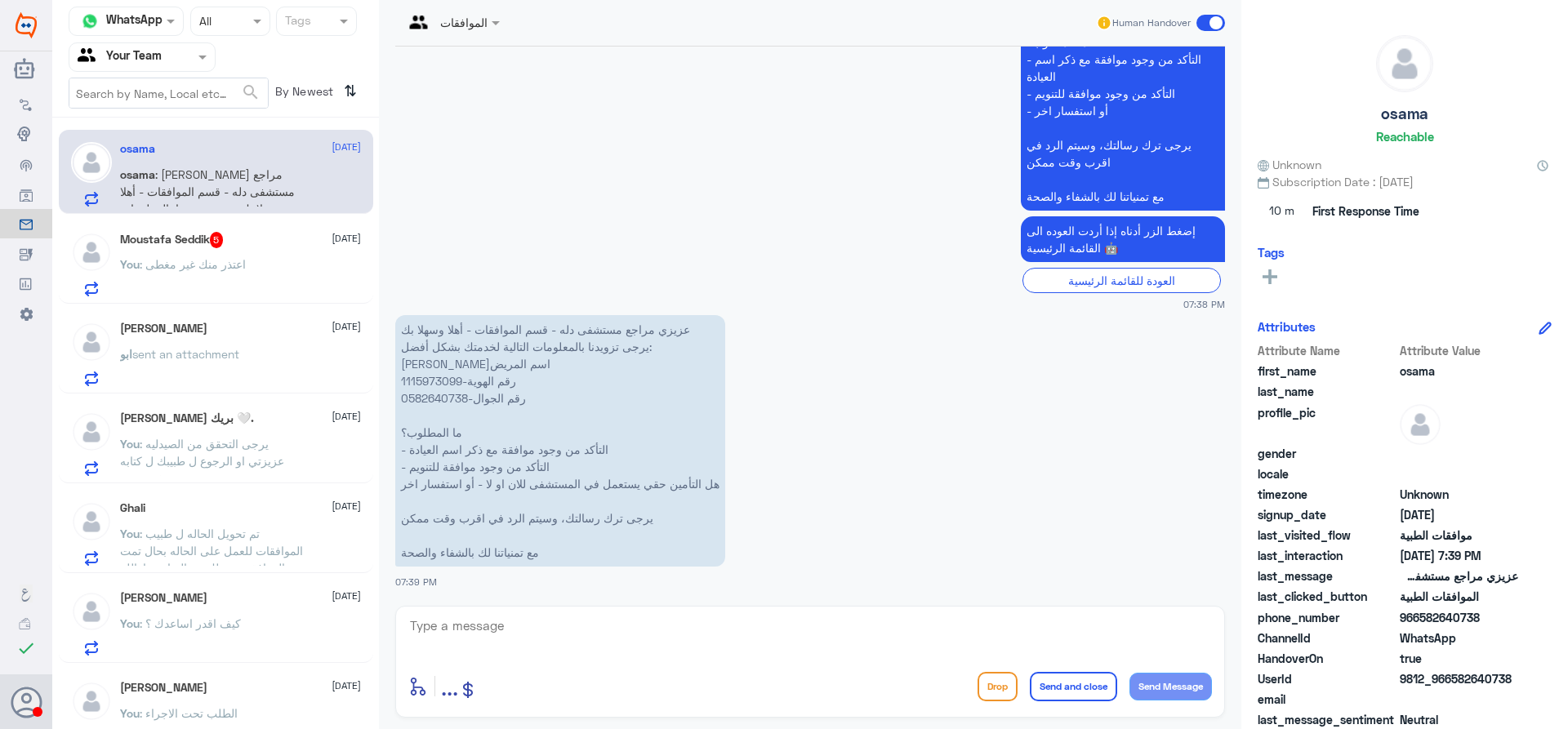
click at [236, 254] on div "Moustafa Seddik 5 [DATE] You : اعتذر منك غير مغطى" at bounding box center [240, 264] width 241 height 64
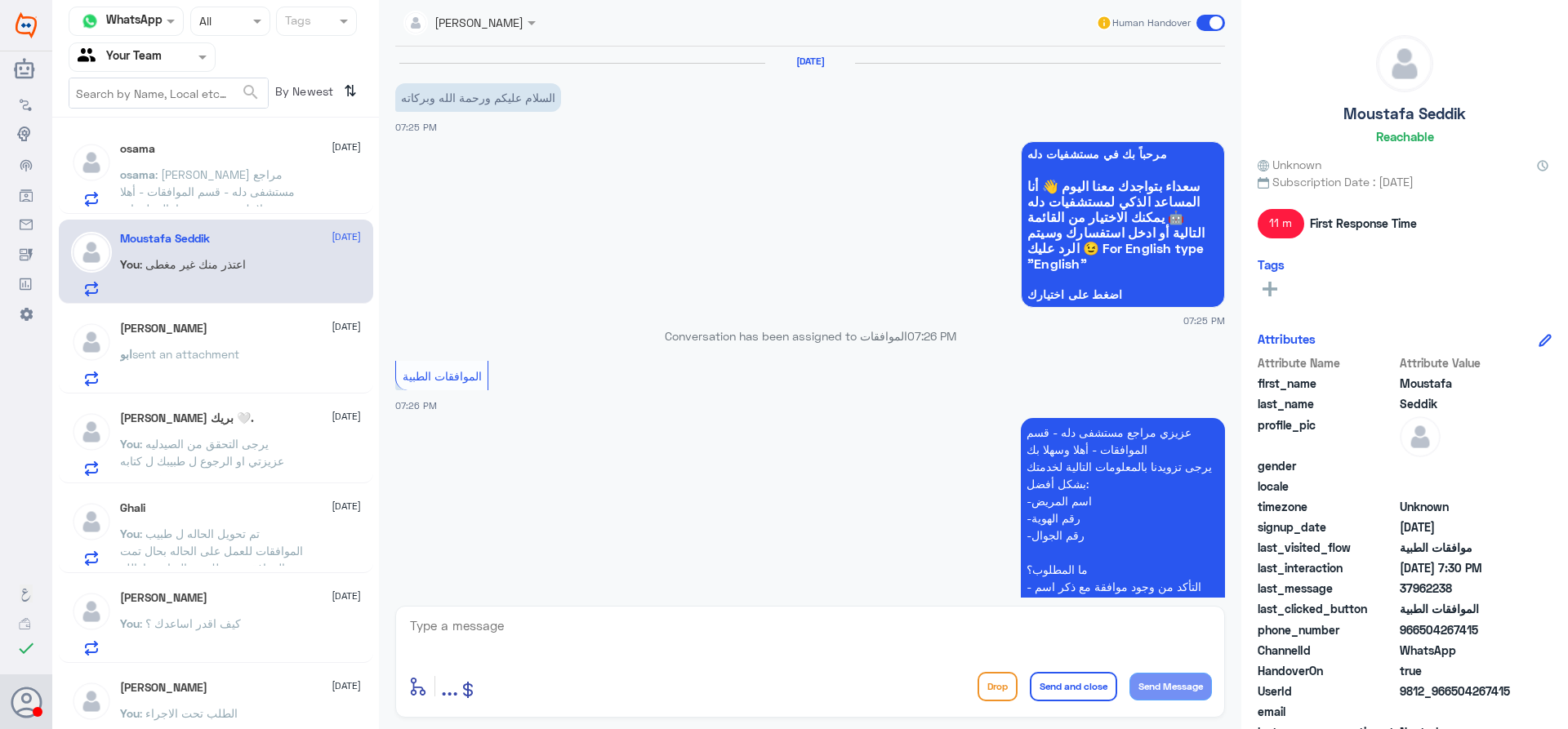
scroll to position [720, 0]
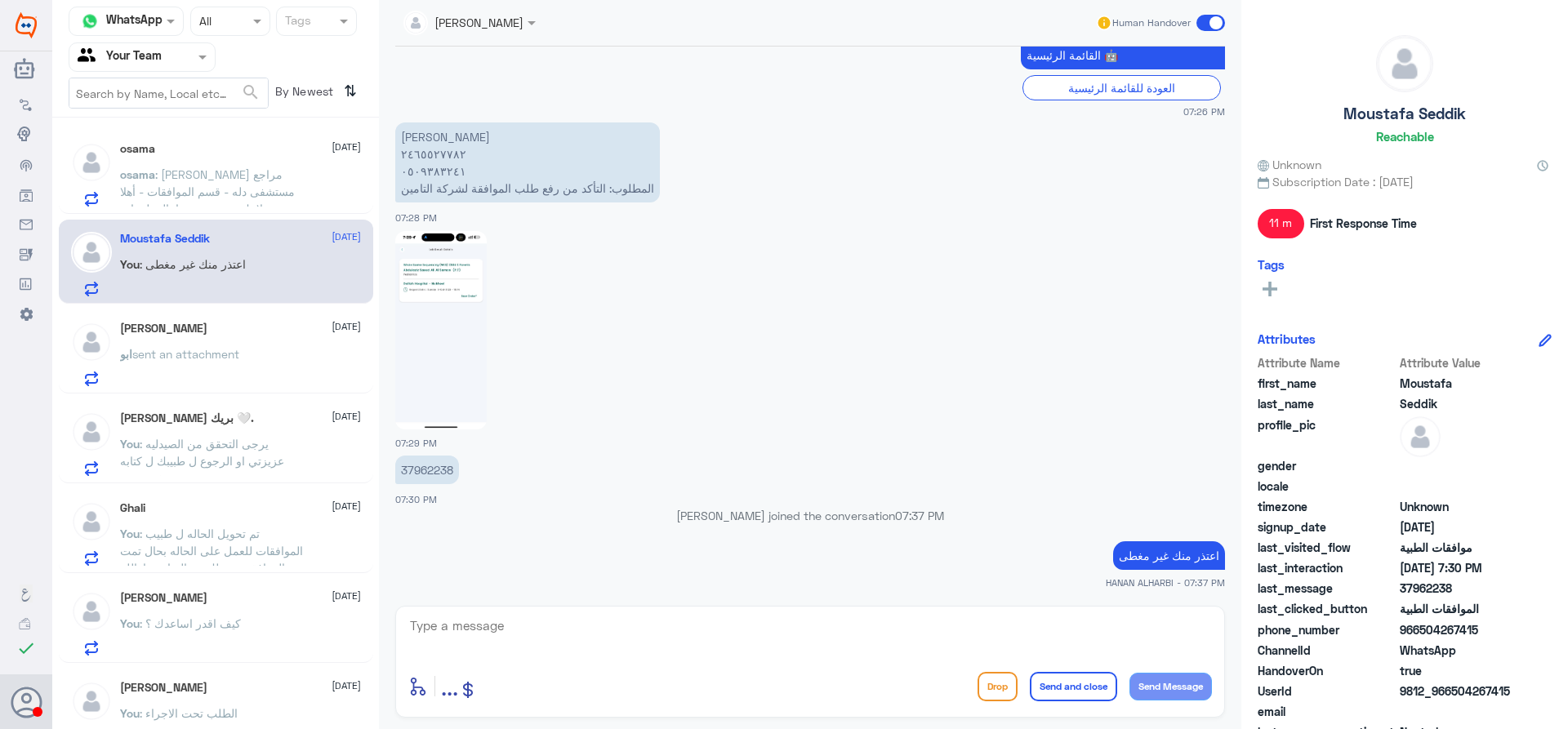
click at [262, 182] on span ": [PERSON_NAME] مراجع مستشفى دله - قسم الموافقات - أهلا وسهلا بك يرجى تزويدنا ب…" at bounding box center [211, 286] width 183 height 236
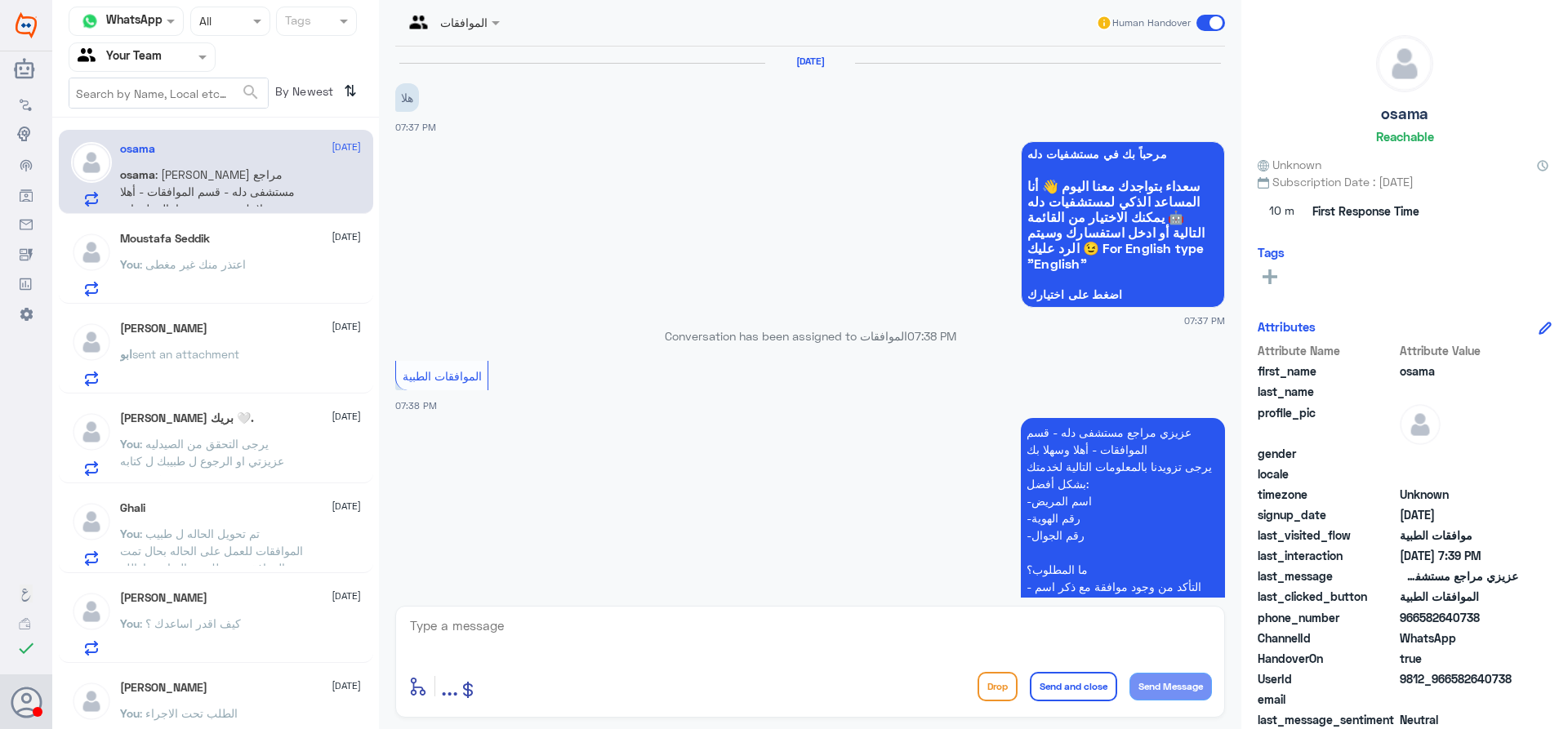
scroll to position [528, 0]
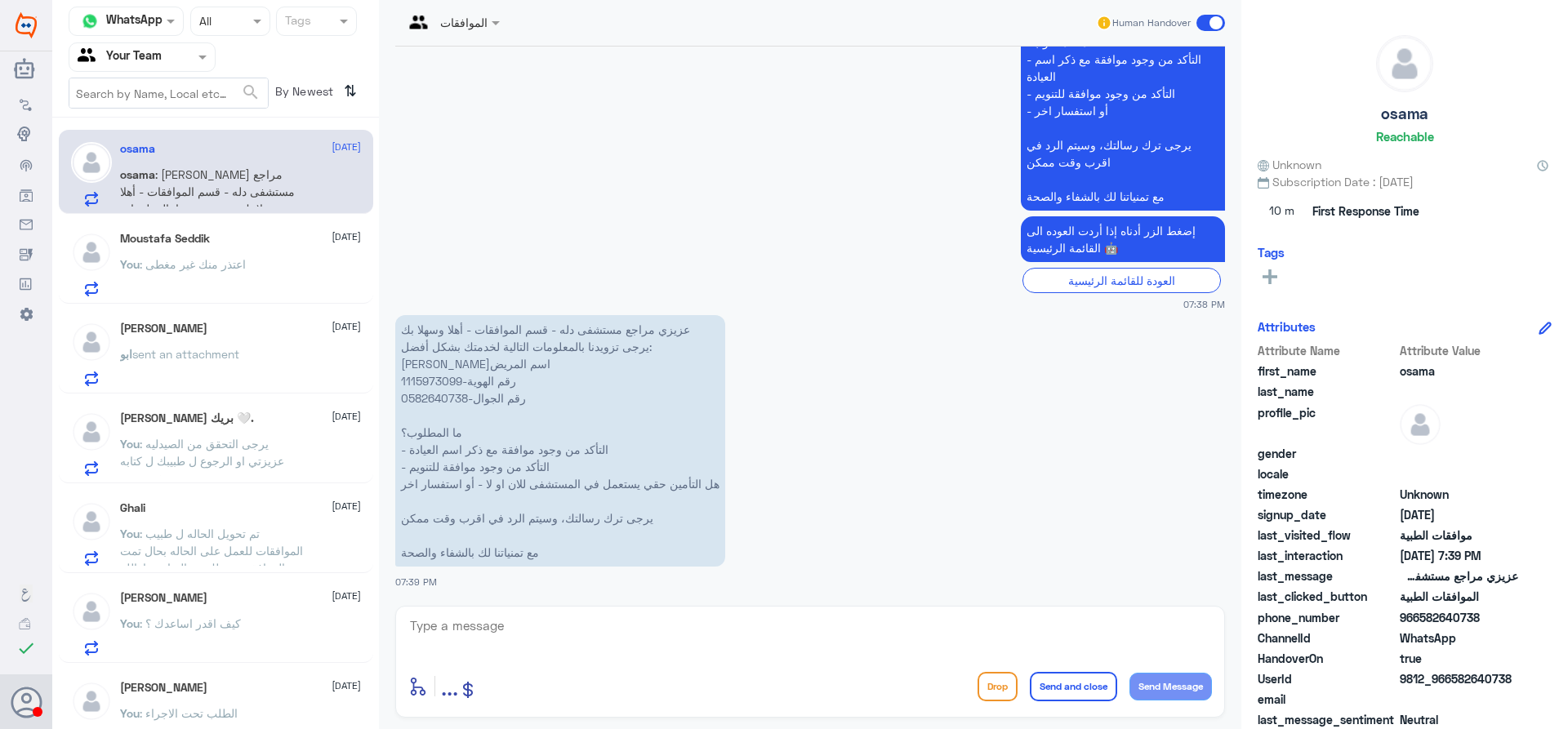
click at [433, 384] on p "عزيزي مراجع مستشفى دله - قسم الموافقات - أهلا وسهلا بك يرجى تزويدنا بالمعلومات …" at bounding box center [560, 441] width 330 height 252
copy p "1115973099"
drag, startPoint x: 634, startPoint y: 627, endPoint x: 640, endPoint y: 618, distance: 10.8
click at [634, 624] on textarea at bounding box center [810, 634] width 804 height 40
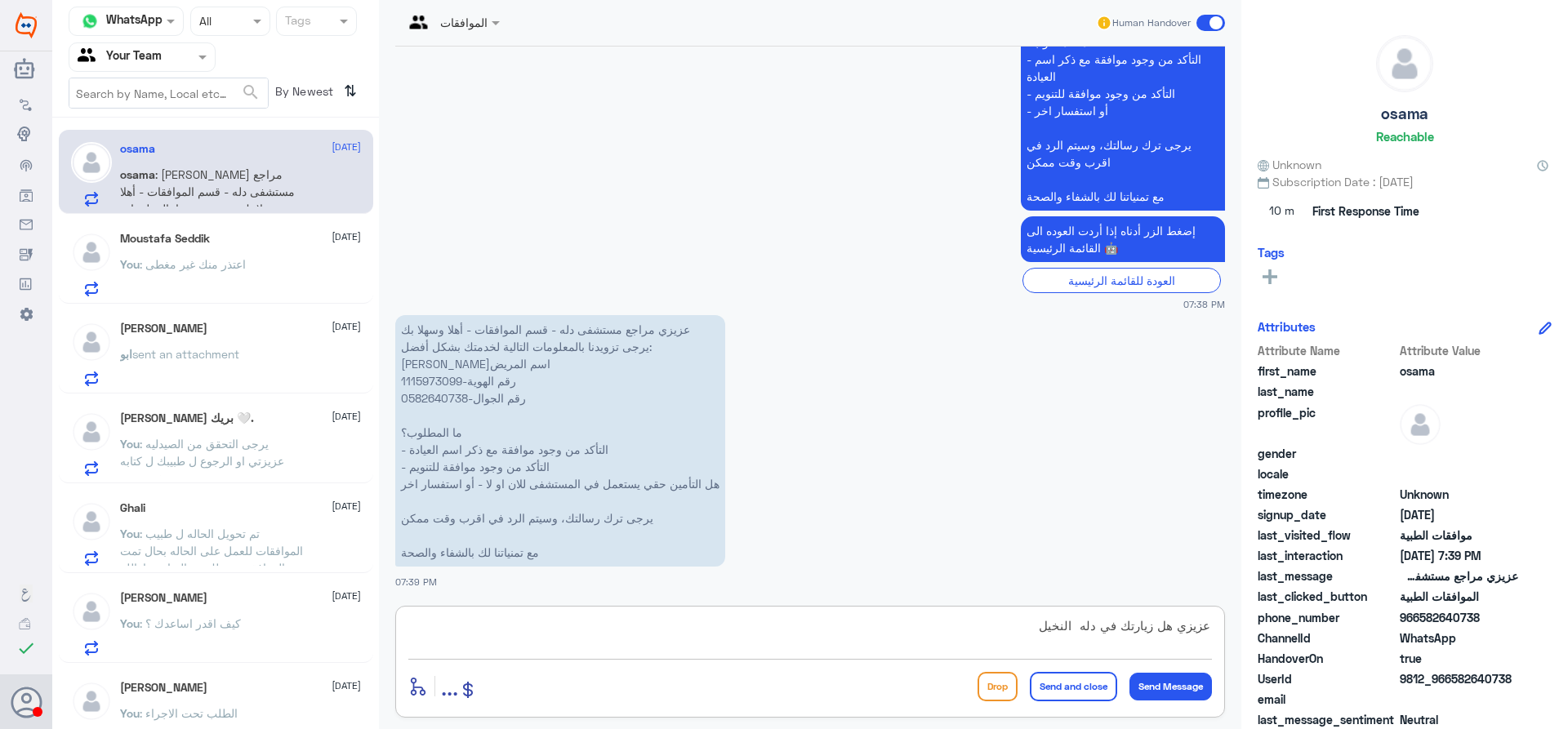
type textarea "عزيزي هل زيارتك في دله النخيل ؟"
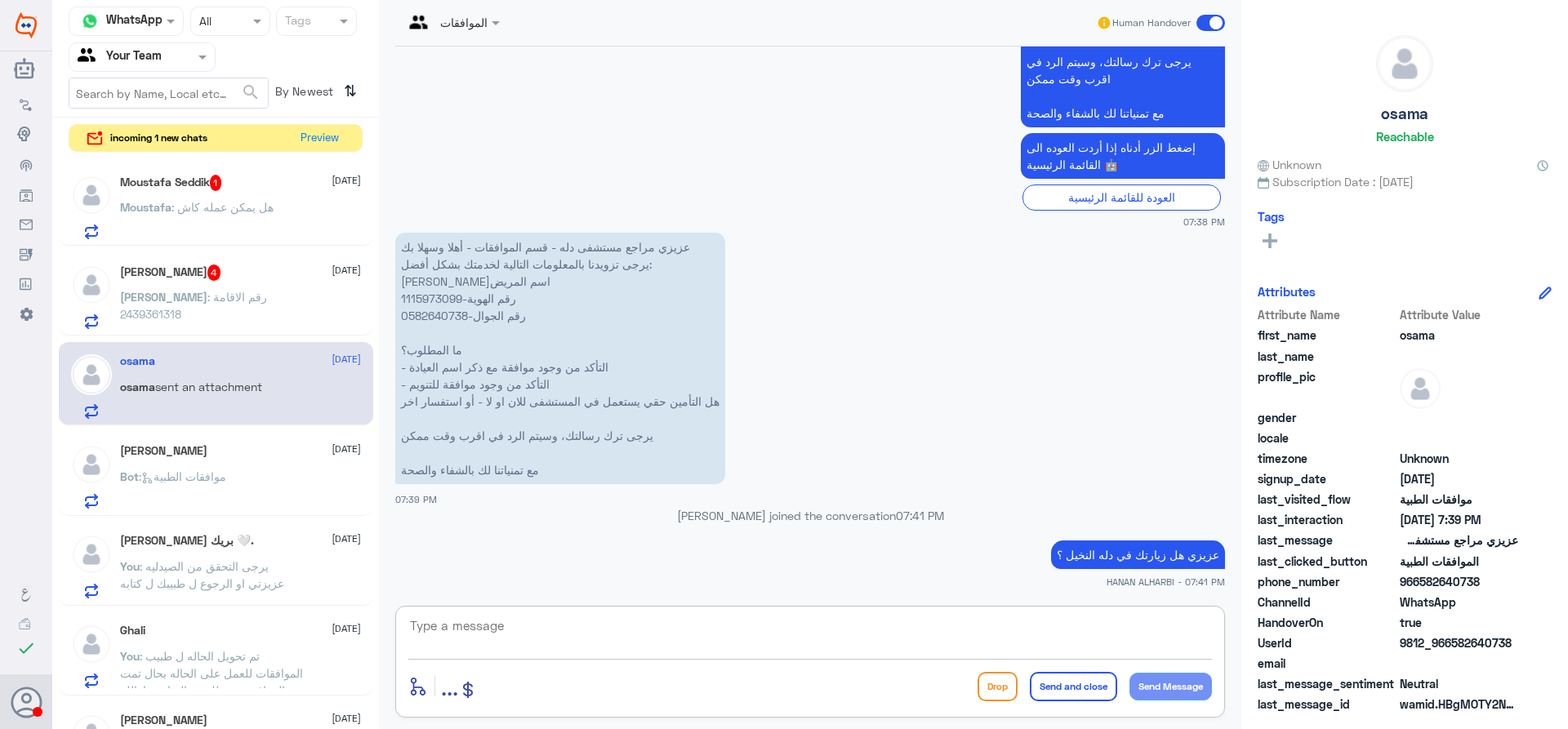
click at [237, 195] on div "Moustafa Seddik 1 [DATE] Moustafa : هل يمكن عمله كاش" at bounding box center [240, 207] width 241 height 64
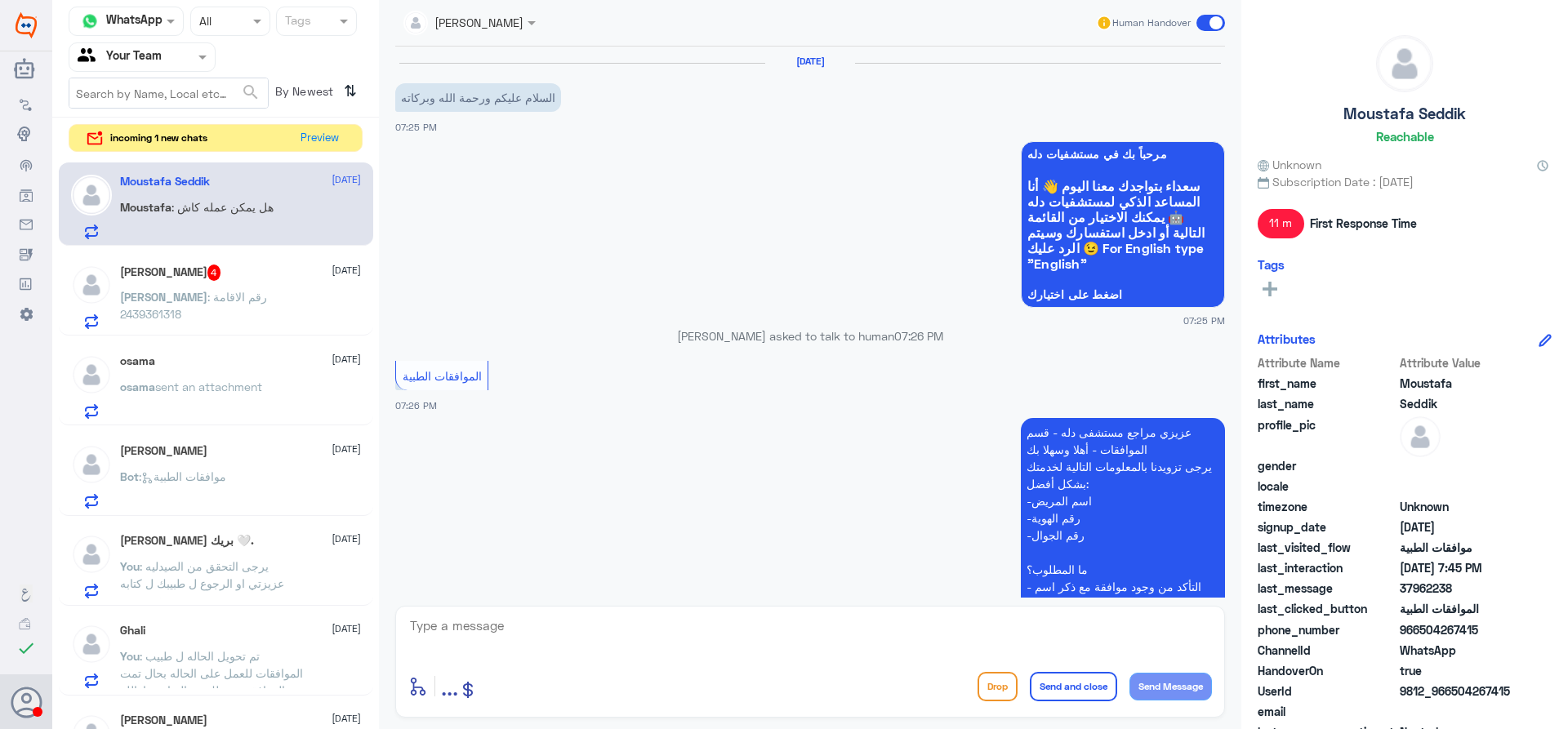
scroll to position [775, 0]
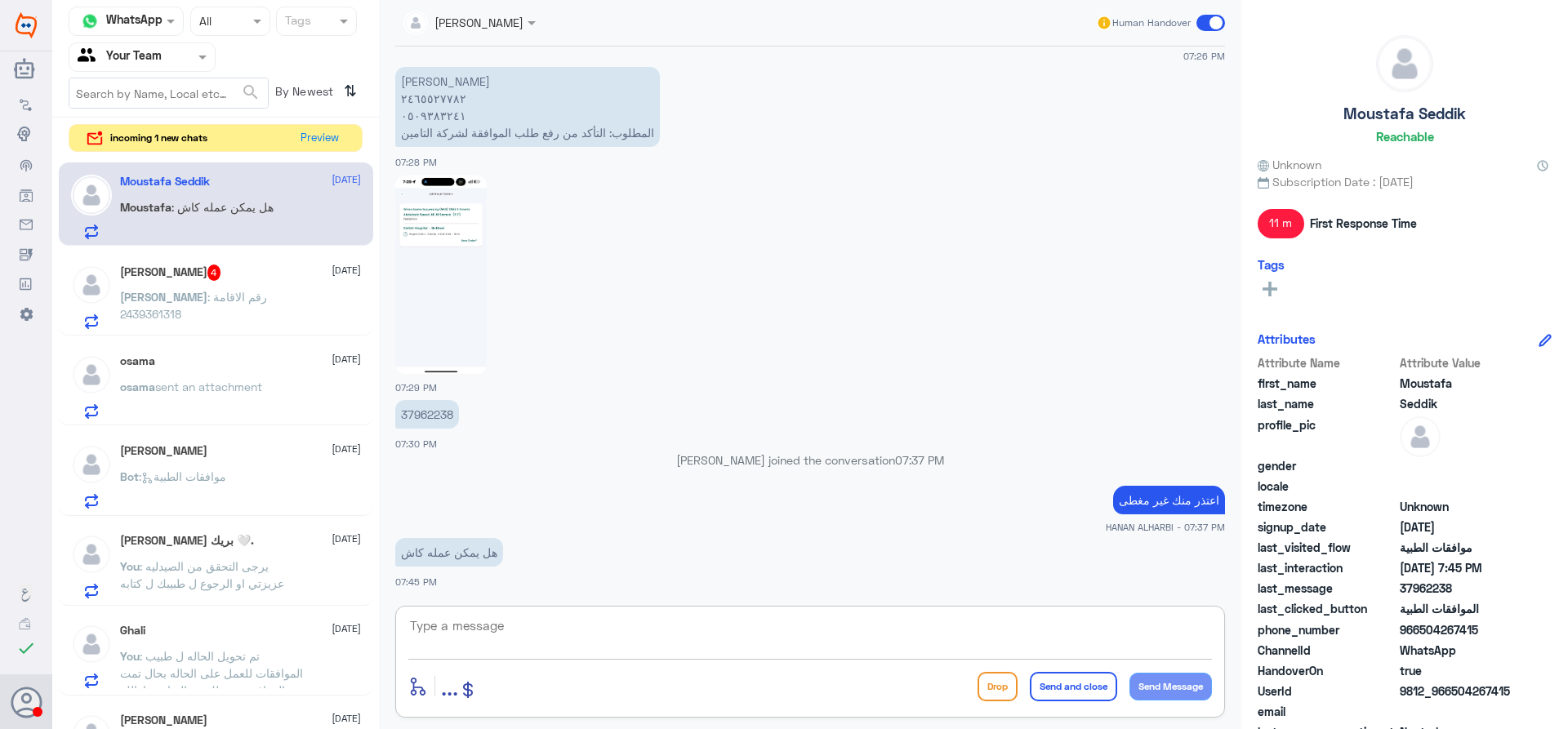
click at [578, 627] on textarea at bounding box center [810, 634] width 804 height 40
type textarea "ي"
type textarea "نعم يرجى التحقق من قسم المختبر عزيزي"
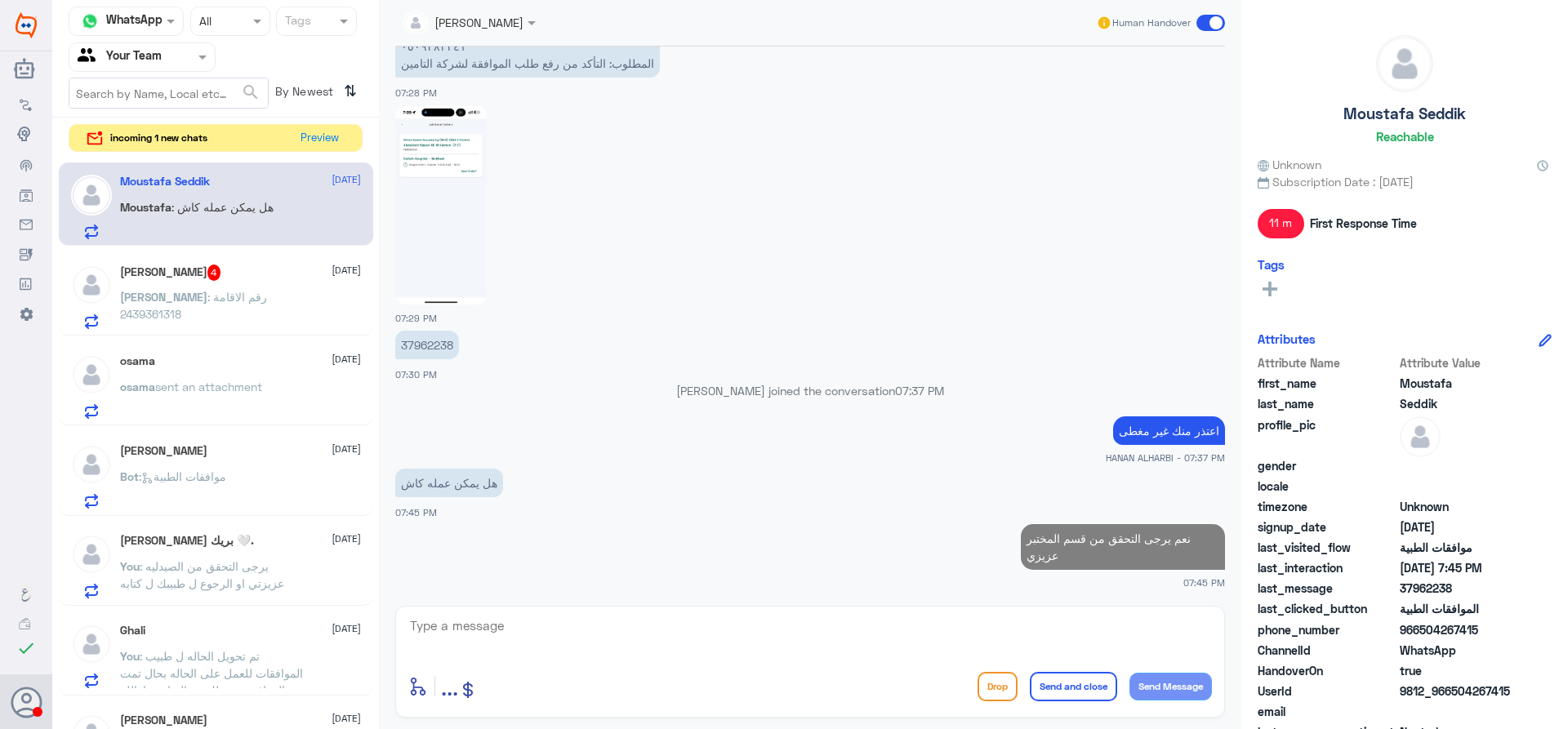
click at [148, 286] on div "[PERSON_NAME] 4 [DATE] Mahmoud : رقم الاقامة 2439361318" at bounding box center [240, 297] width 241 height 64
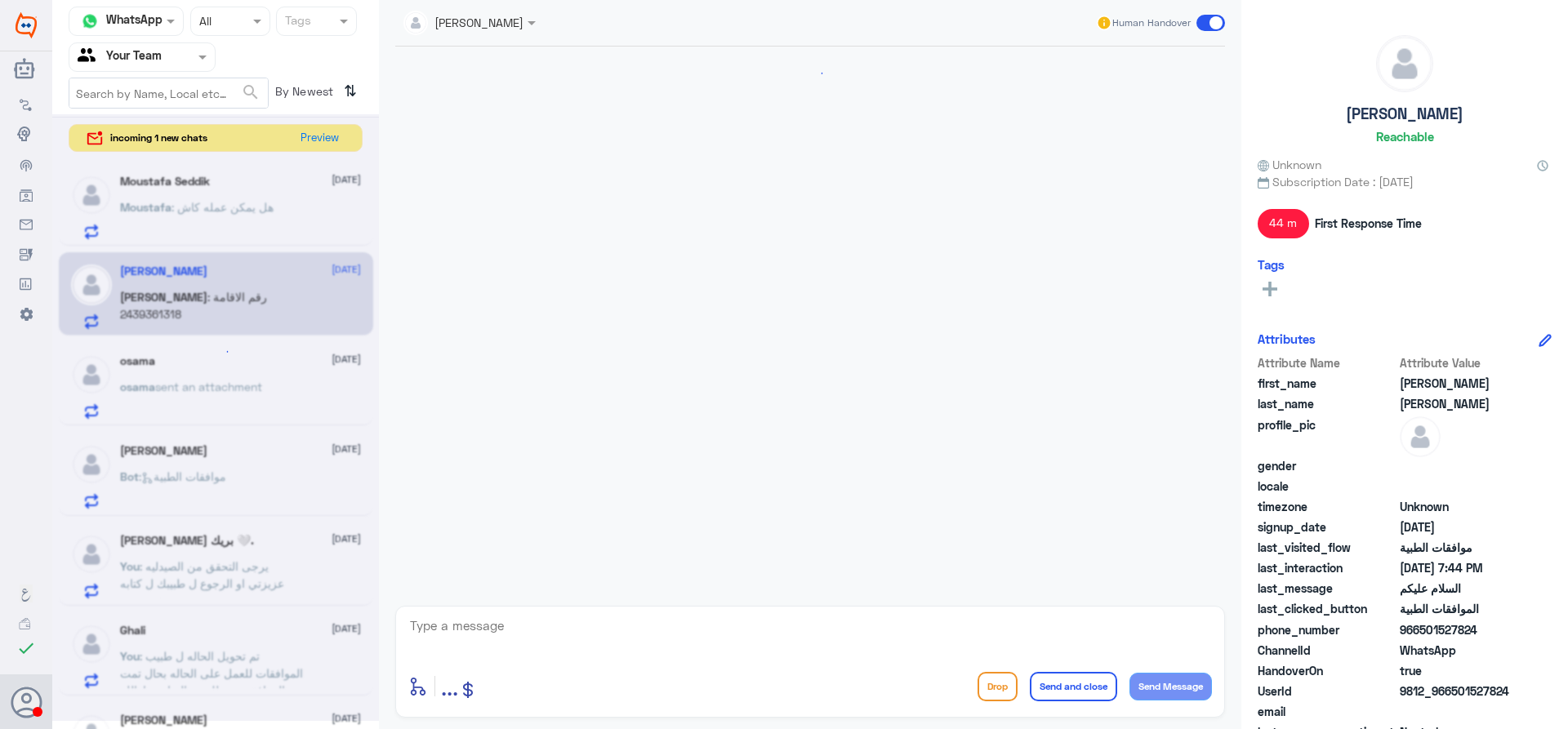
scroll to position [1454, 0]
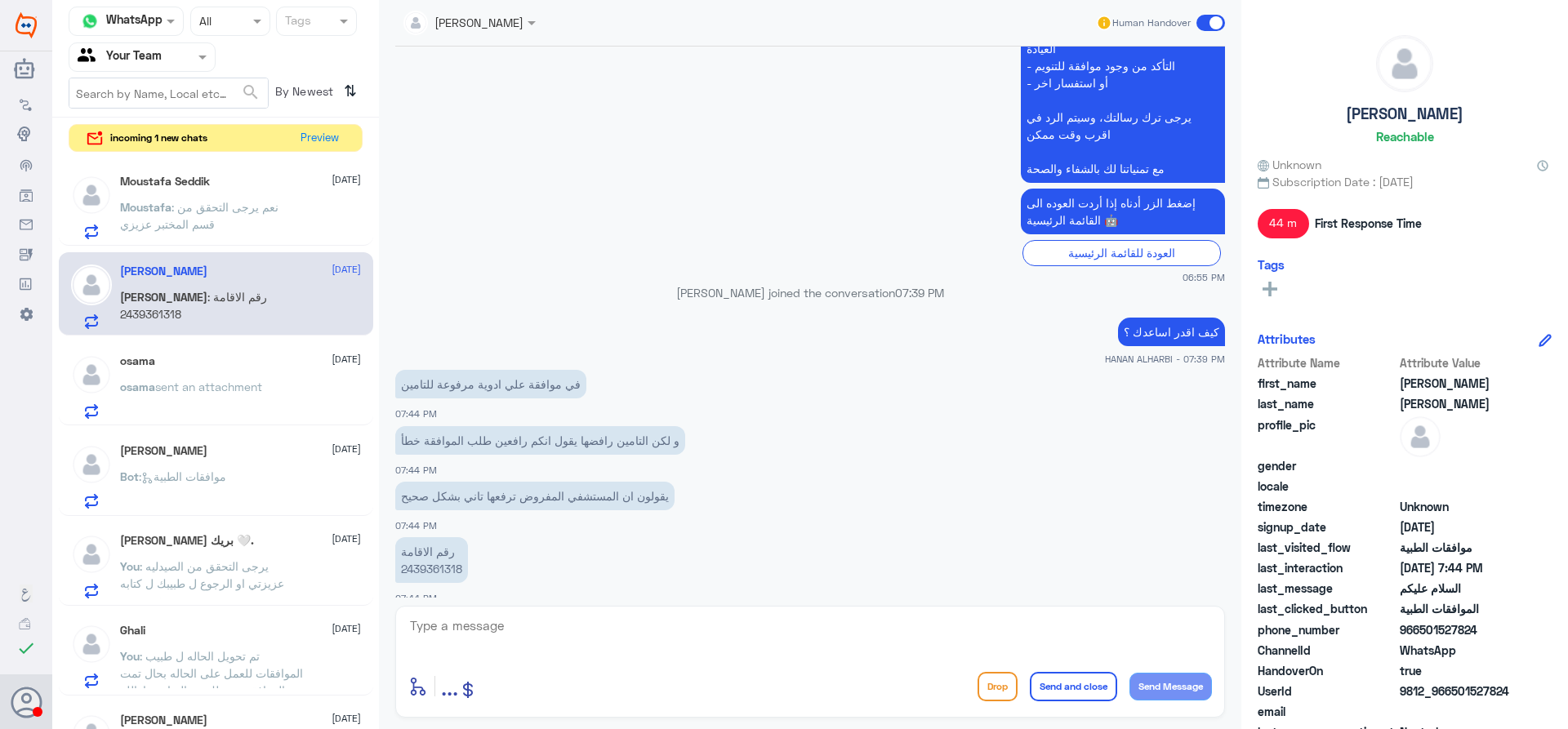
click at [440, 556] on p "رقم الاقامة 2439361318" at bounding box center [431, 560] width 73 height 45
copy p "2439361318"
